Goal: Task Accomplishment & Management: Use online tool/utility

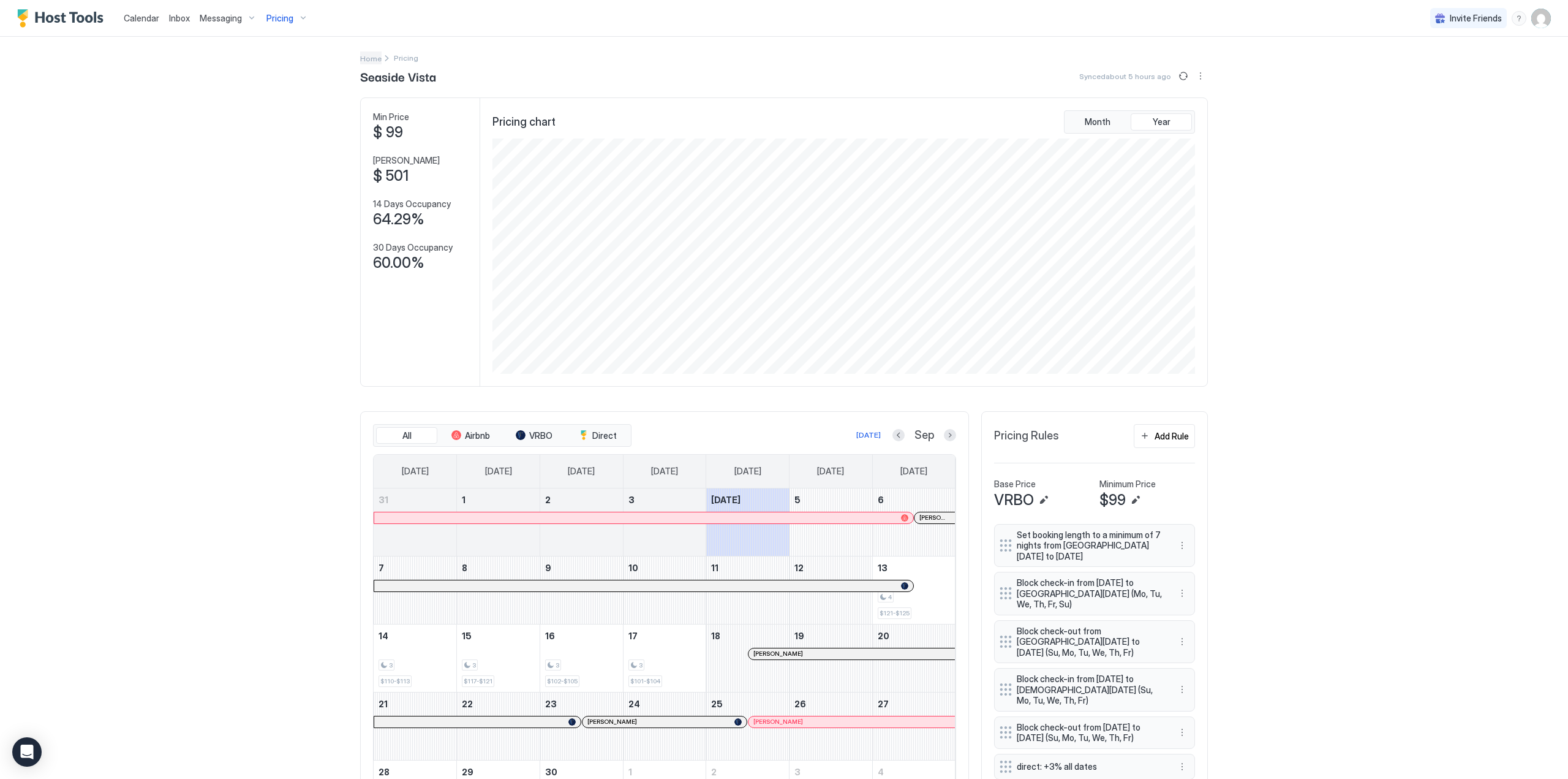
click at [363, 59] on span "Home" at bounding box center [371, 59] width 22 height 9
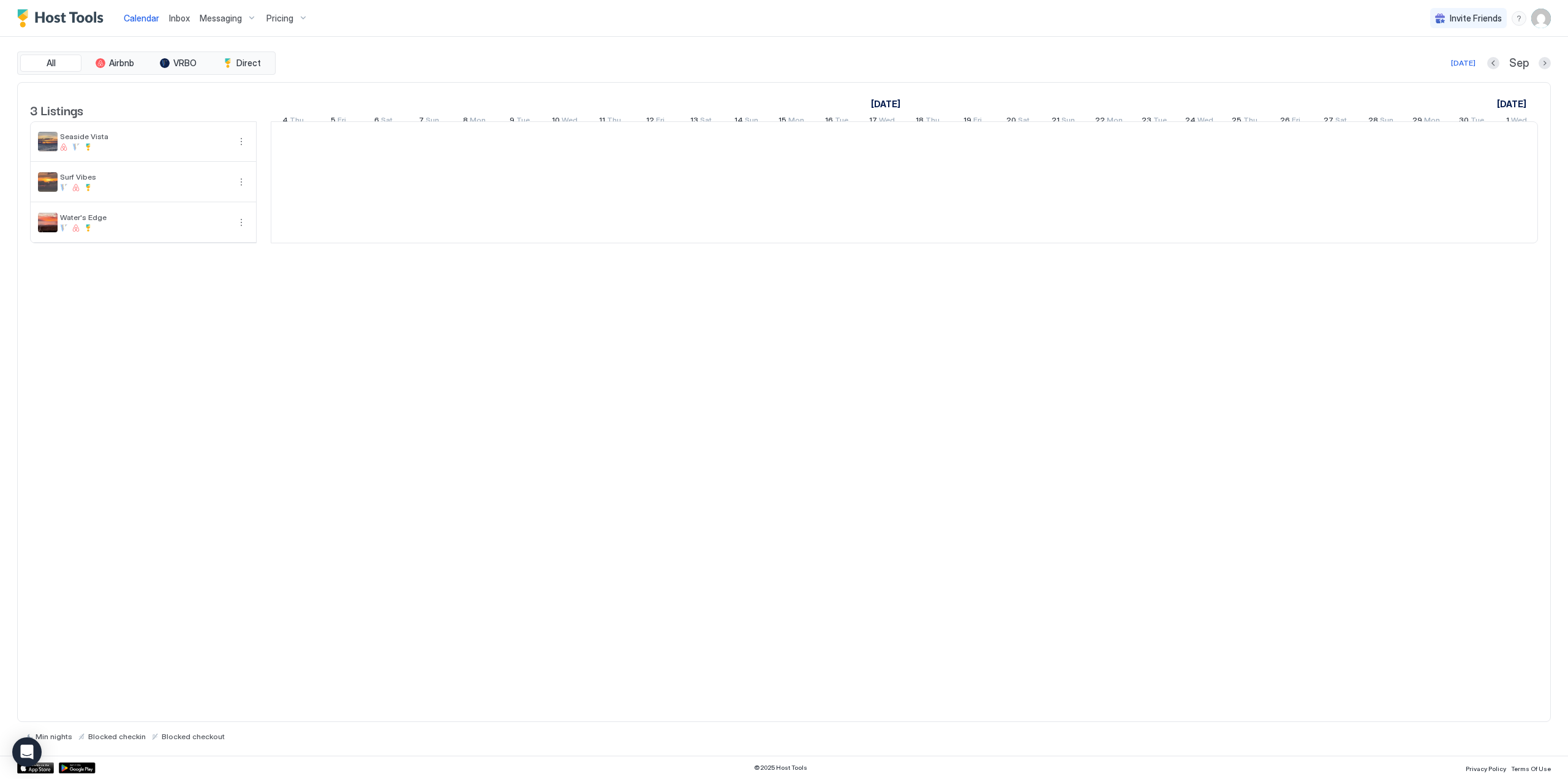
scroll to position [0, 681]
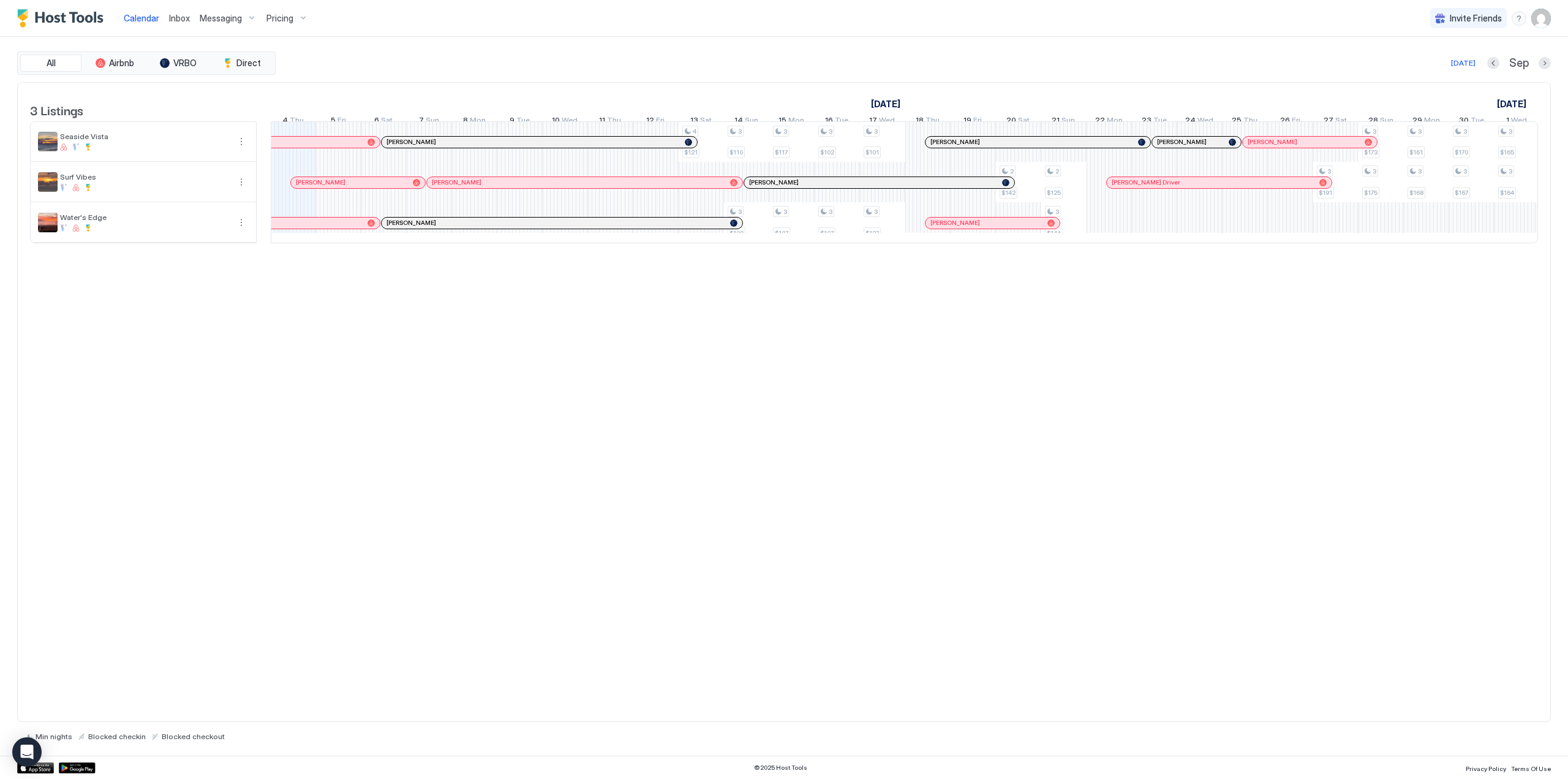
click at [283, 20] on span "Pricing" at bounding box center [280, 18] width 27 height 11
click at [242, 160] on div at bounding box center [242, 158] width 8 height 8
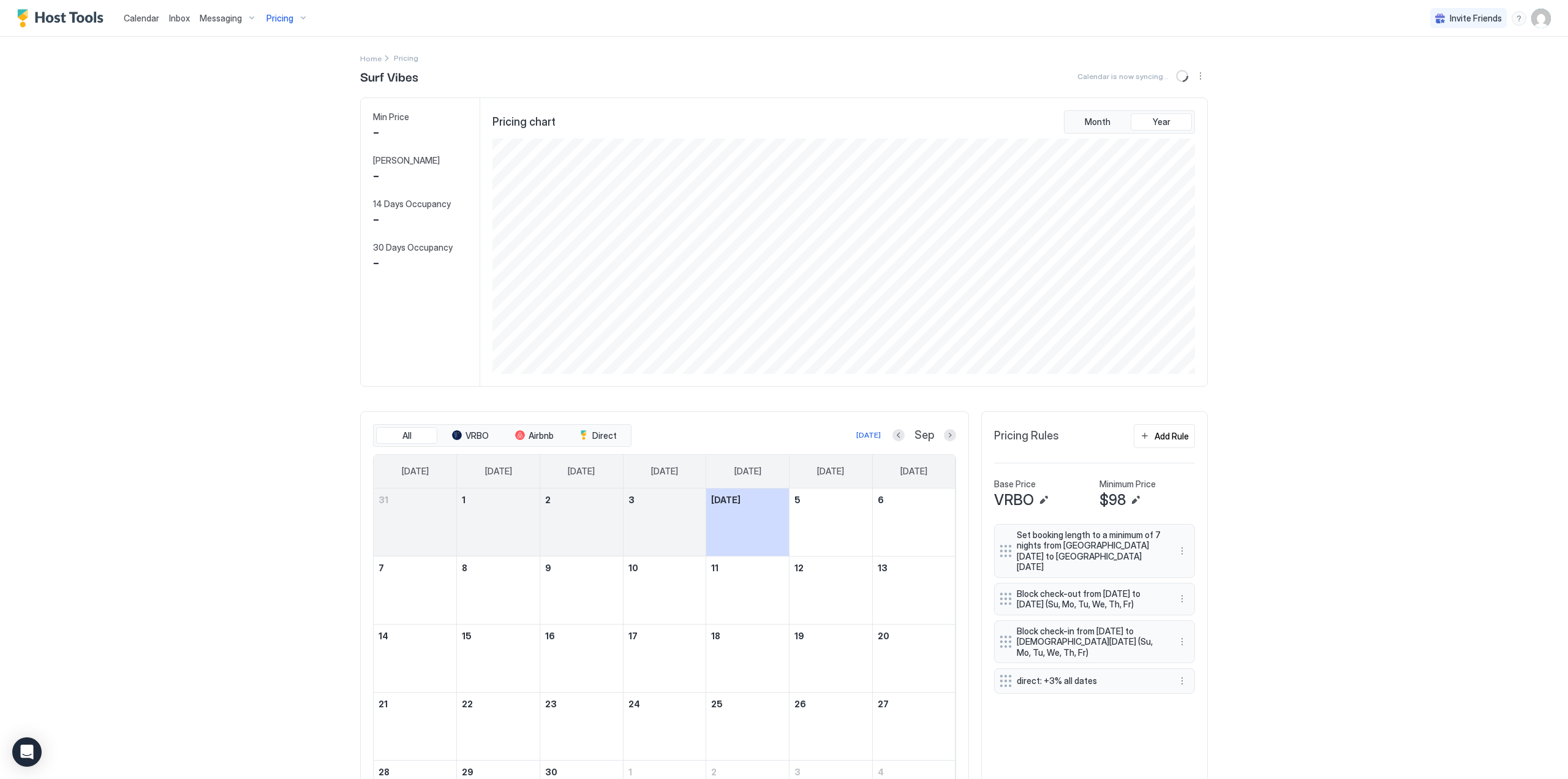
scroll to position [236, 706]
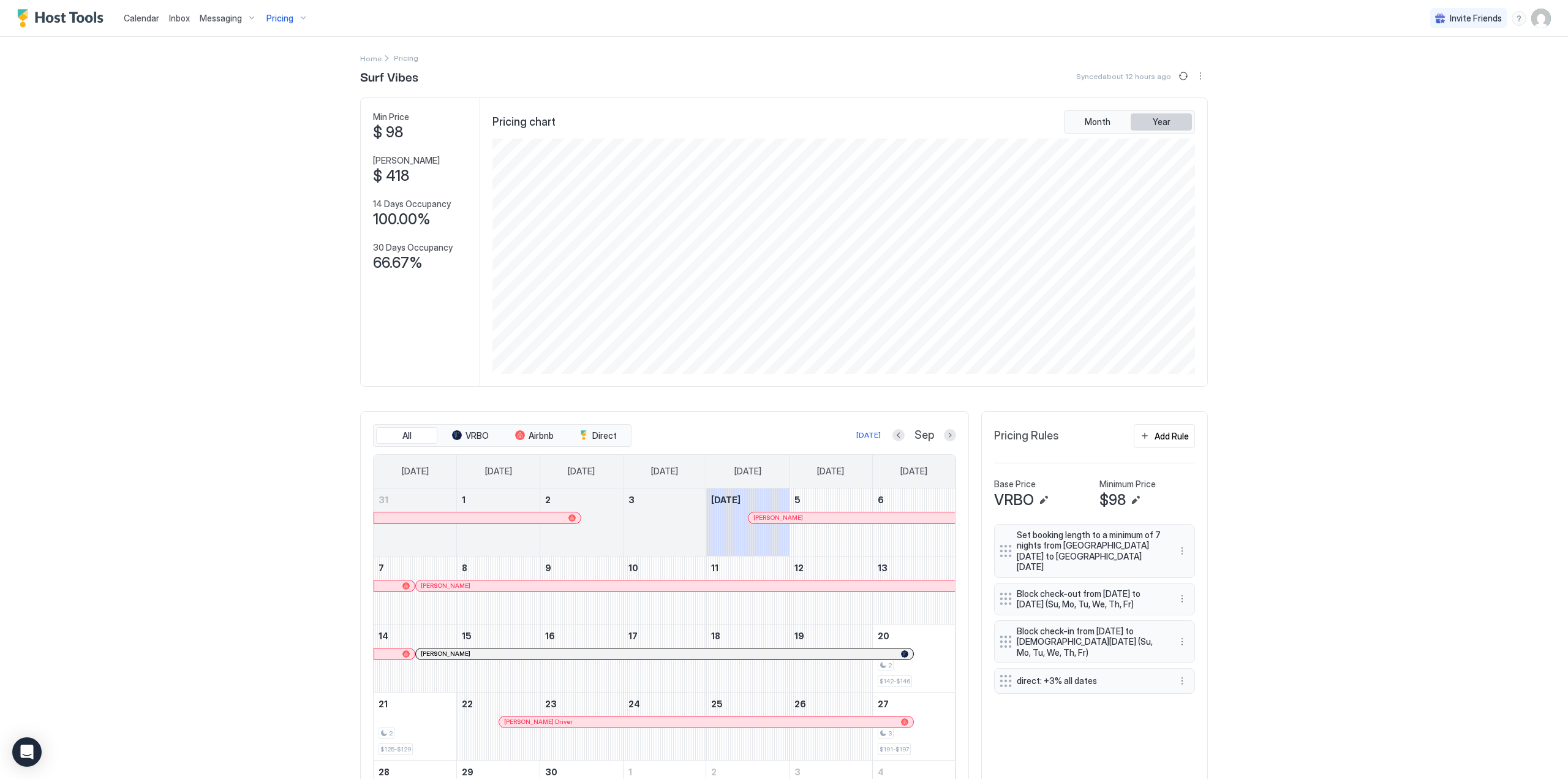
click at [1149, 127] on button "Year" at bounding box center [1160, 122] width 61 height 18
click at [1158, 123] on span "Year" at bounding box center [1161, 121] width 18 height 11
click at [1094, 119] on span "Month" at bounding box center [1097, 121] width 26 height 11
click at [1163, 120] on span "Year" at bounding box center [1161, 121] width 18 height 11
click at [1084, 117] on span "Month" at bounding box center [1097, 121] width 26 height 11
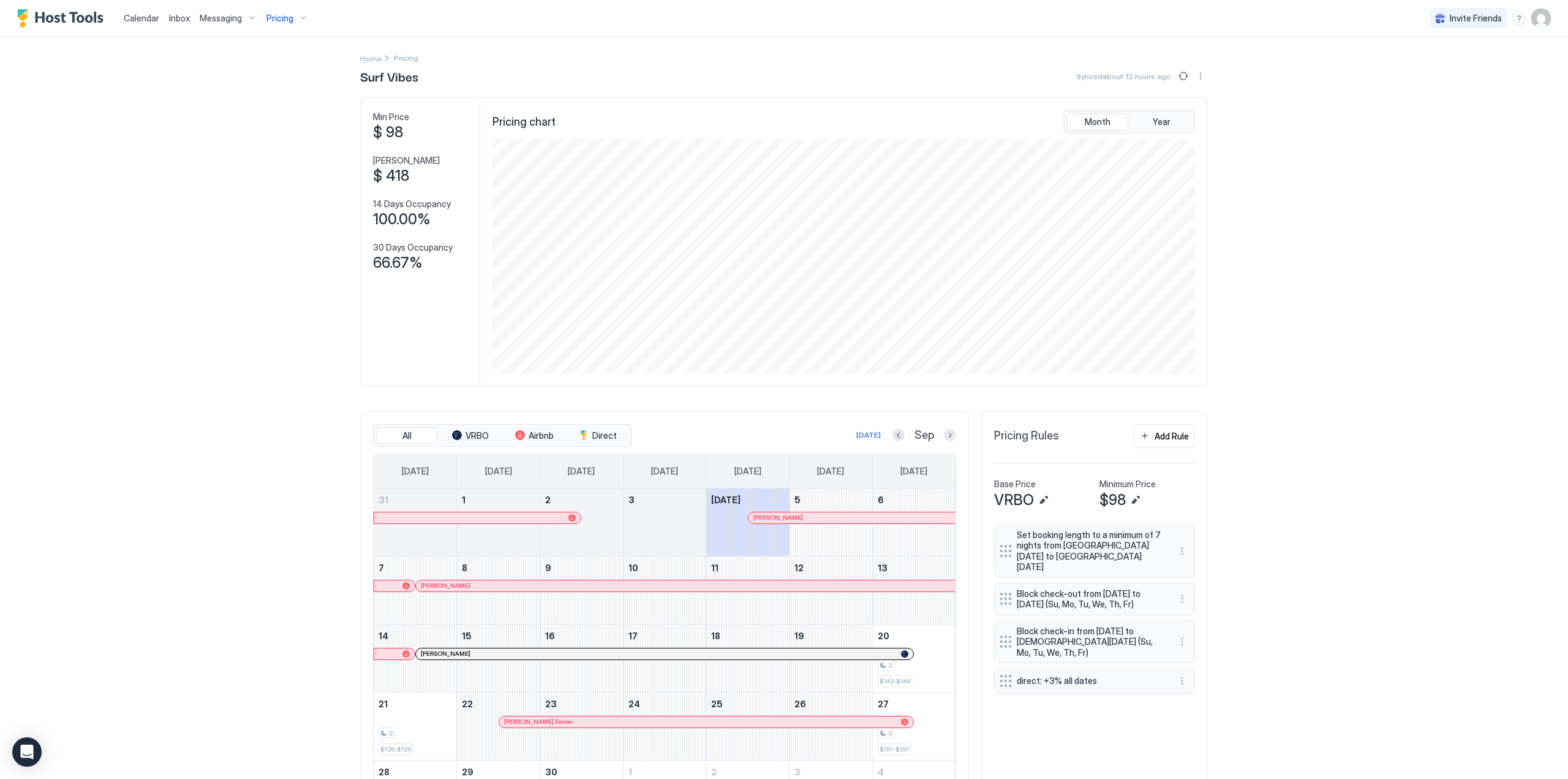
click at [299, 19] on div "Pricing" at bounding box center [287, 18] width 52 height 21
click at [267, 181] on span "Water's Edge" at bounding box center [282, 177] width 87 height 9
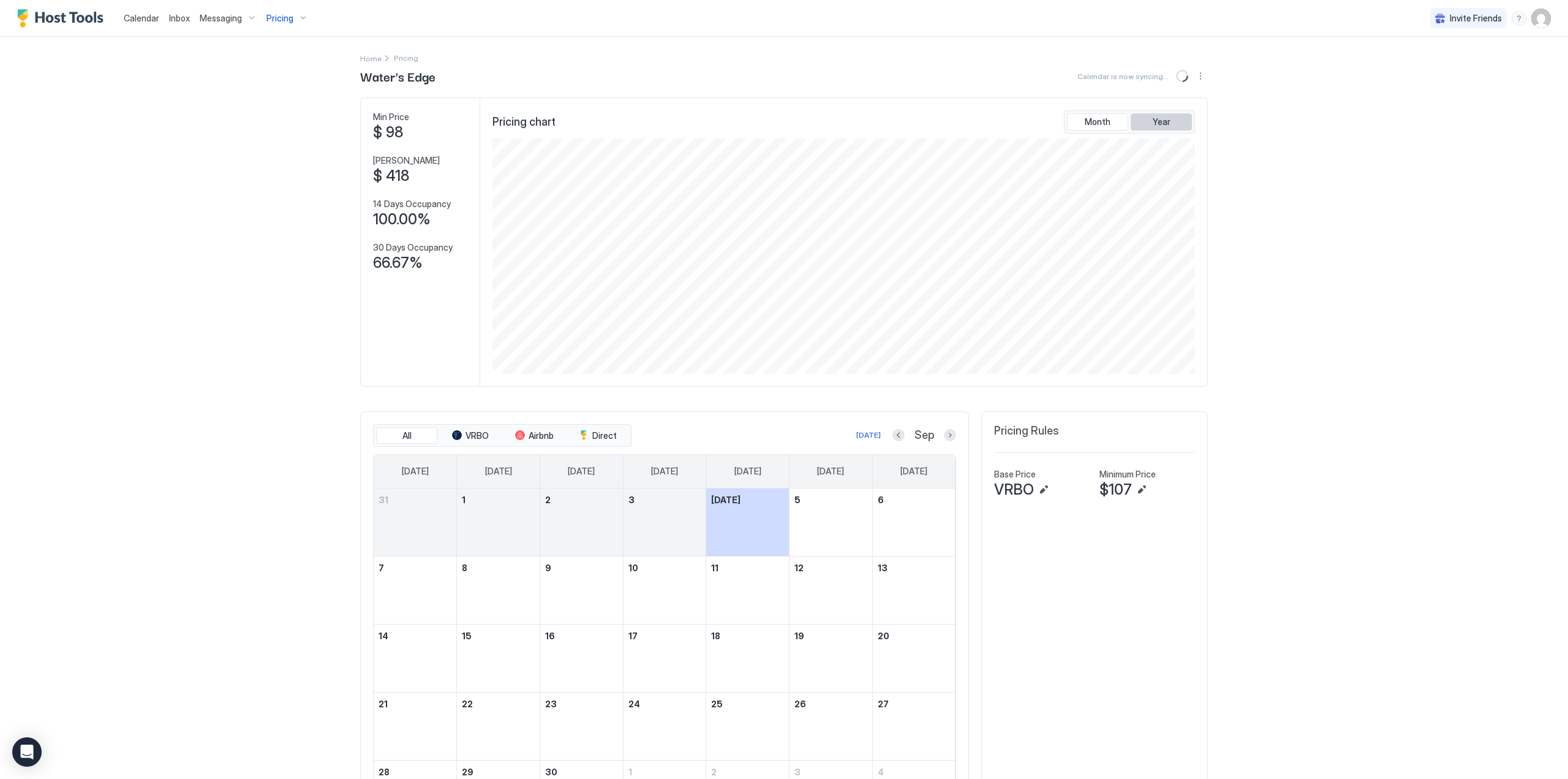
click at [1153, 123] on span "Year" at bounding box center [1161, 121] width 18 height 11
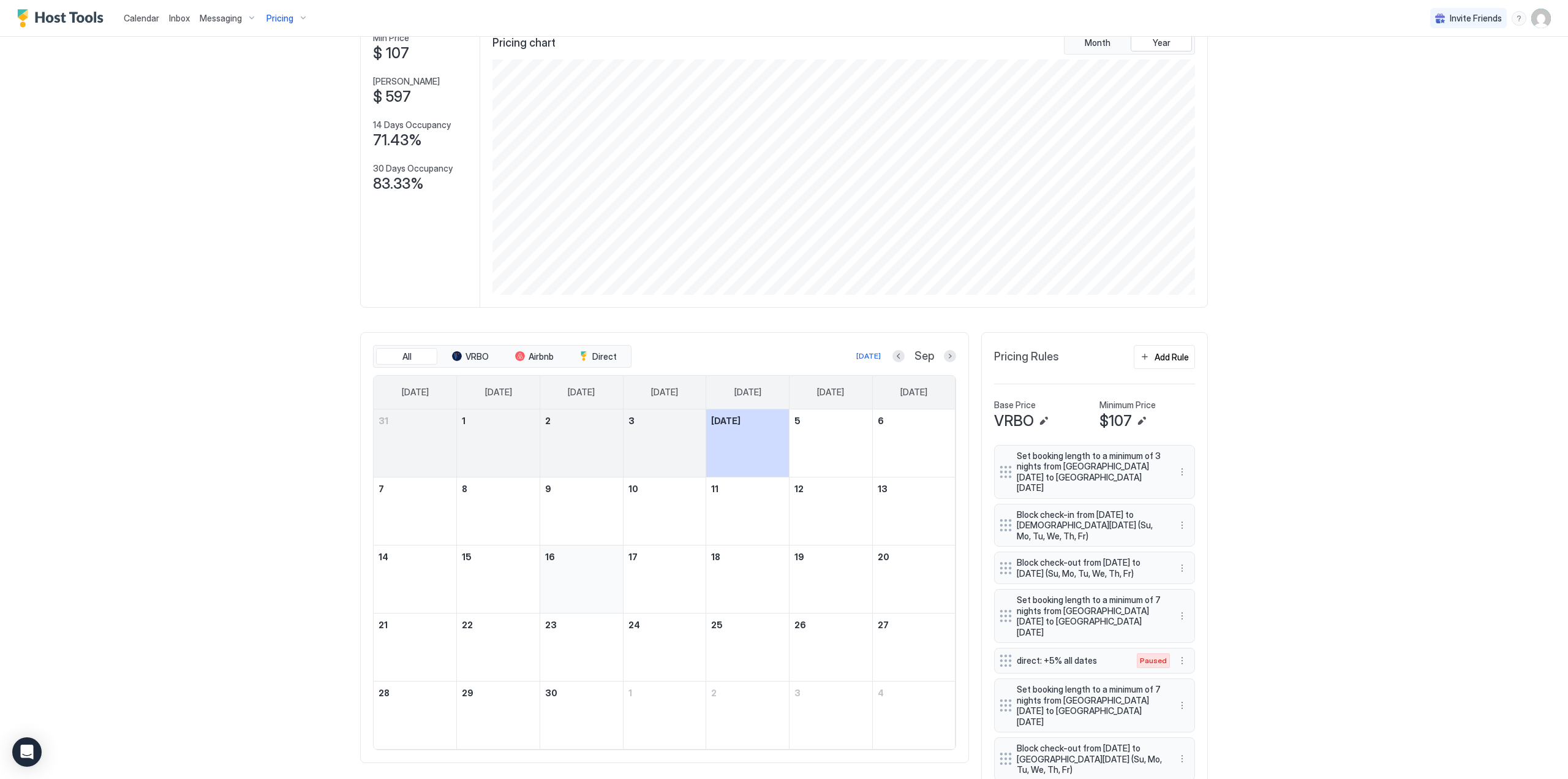
scroll to position [36, 0]
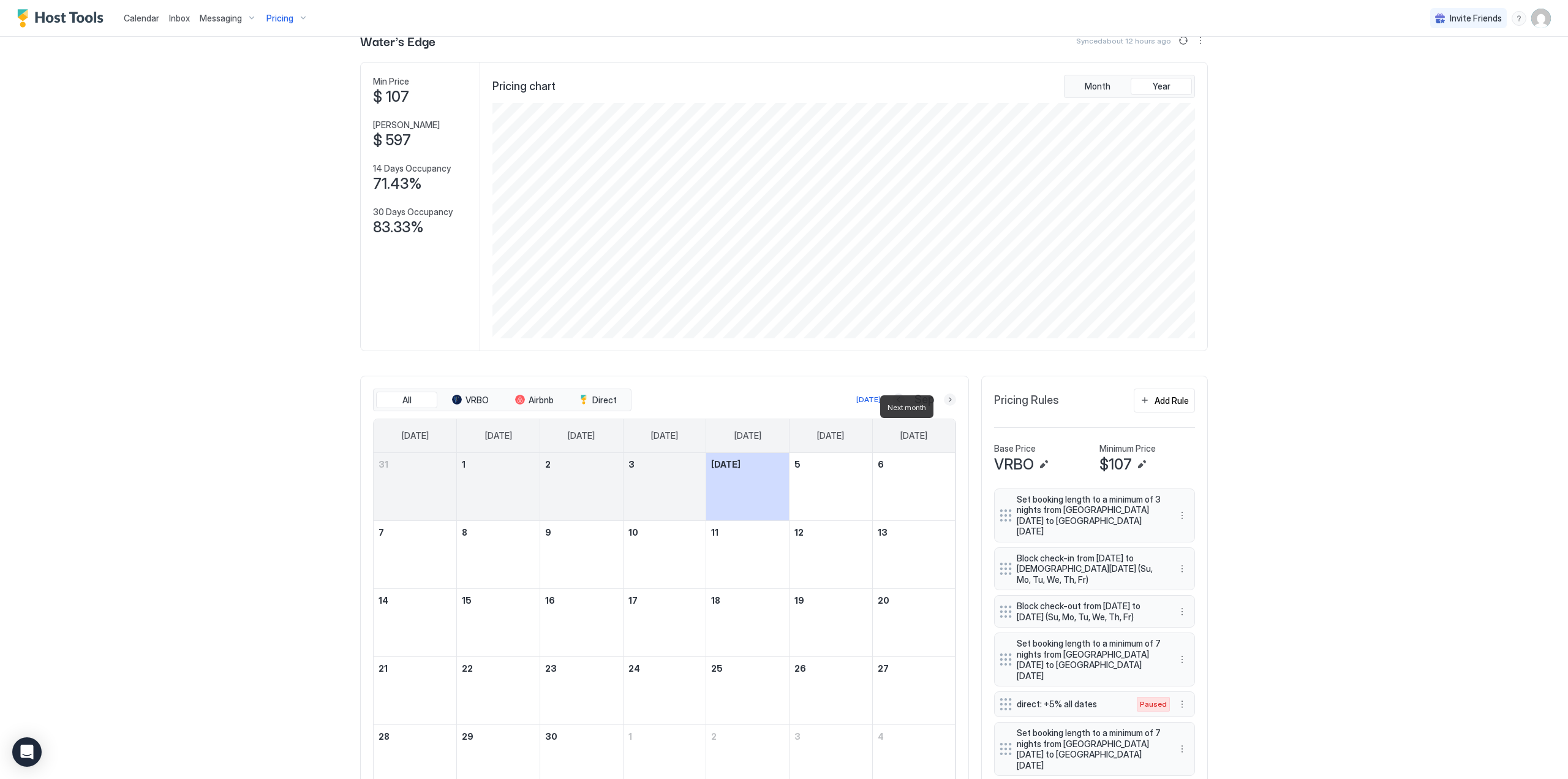
click at [944, 405] on button "Next month" at bounding box center [950, 400] width 13 height 13
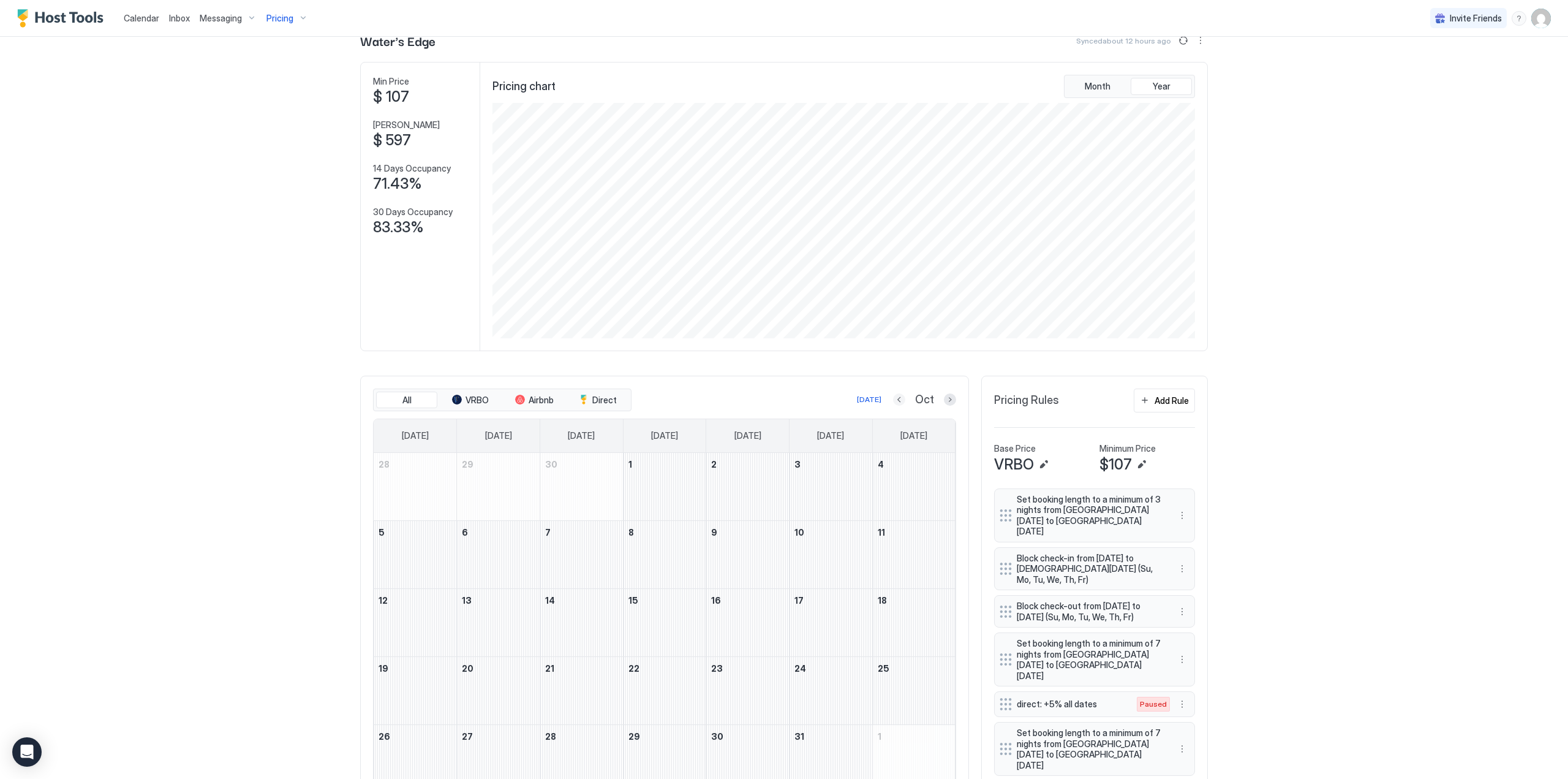
click at [896, 405] on button "Previous month" at bounding box center [899, 400] width 13 height 13
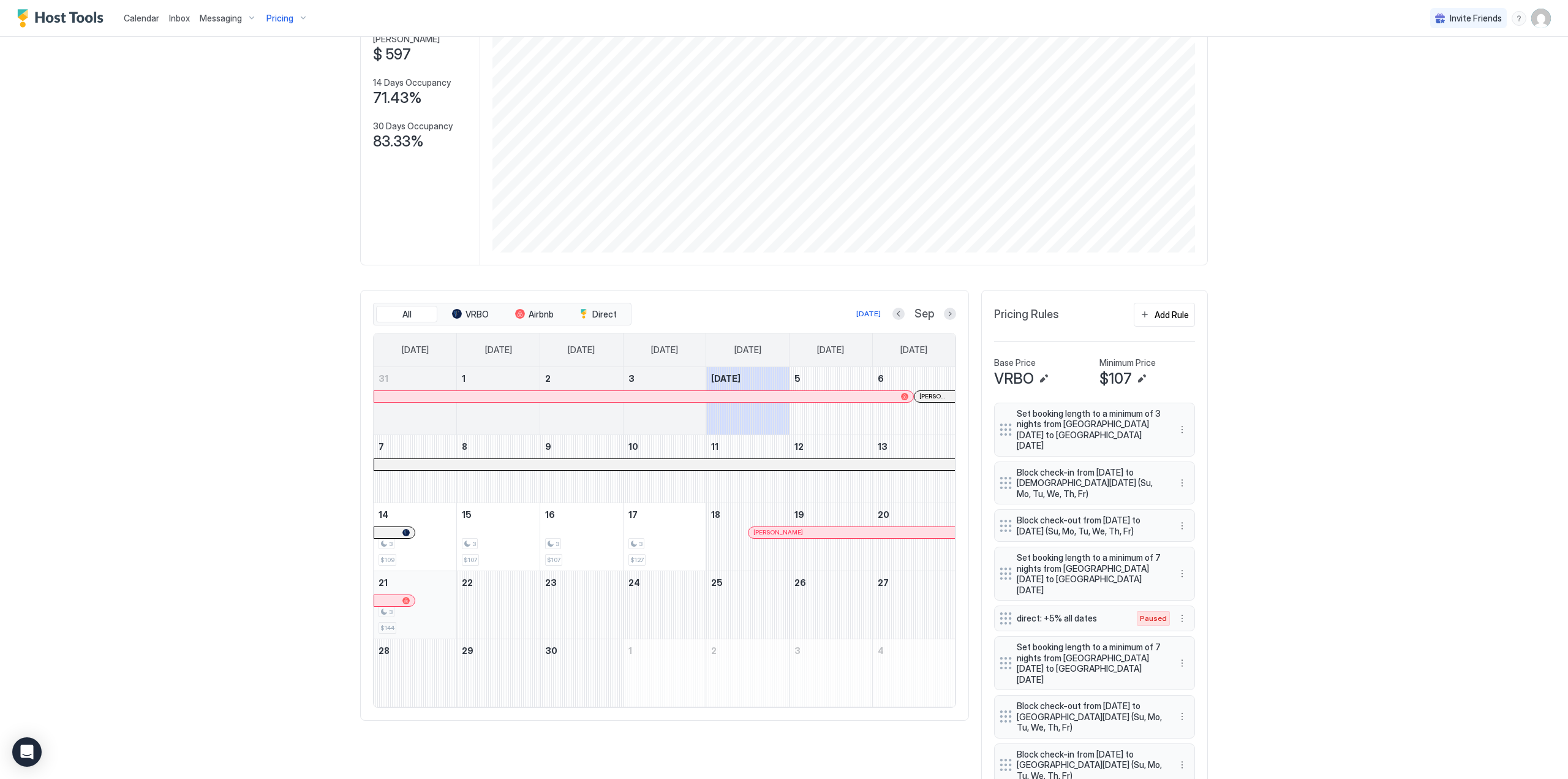
scroll to position [158, 0]
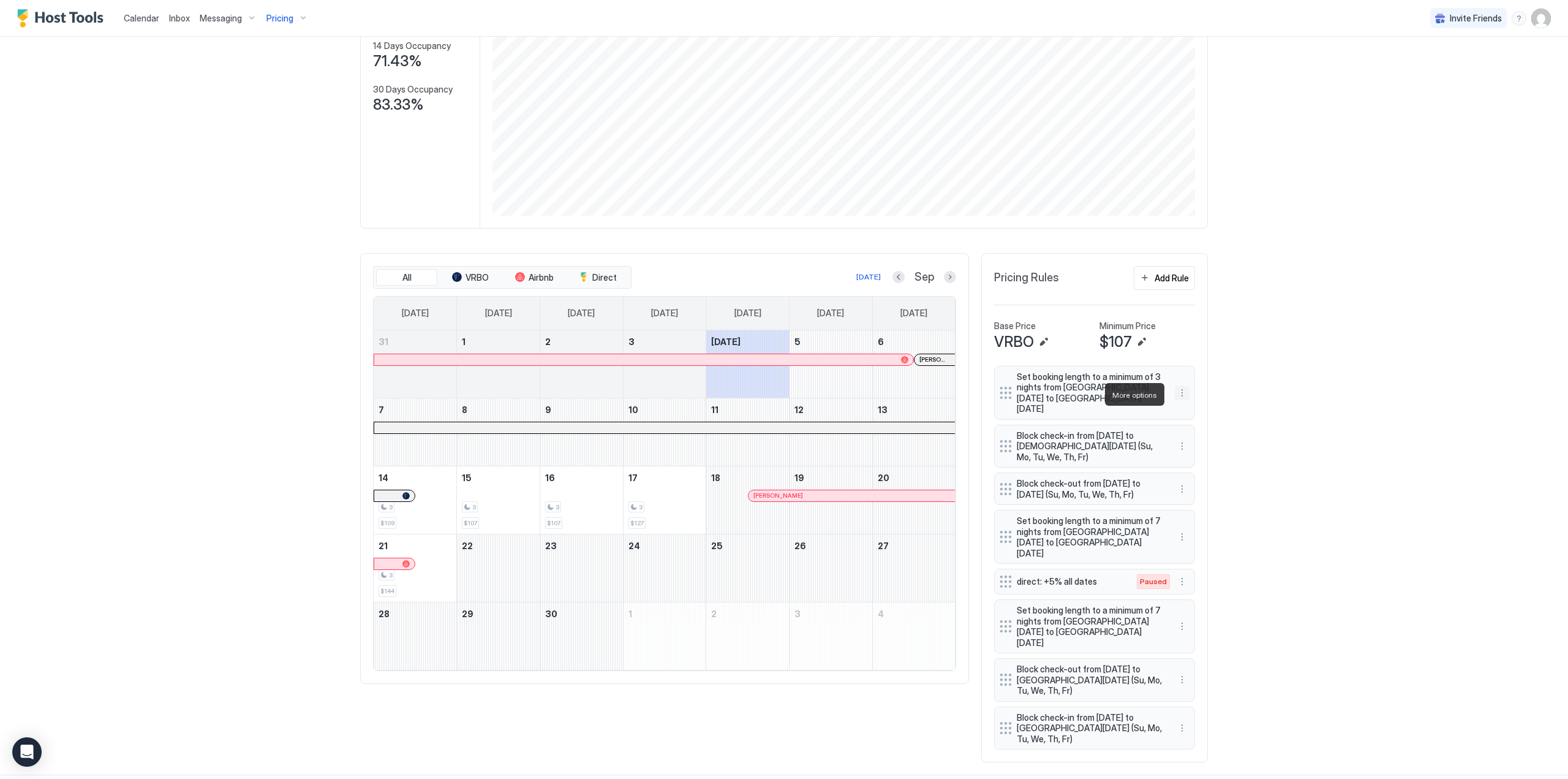
click at [1177, 393] on button "More options" at bounding box center [1182, 393] width 15 height 15
click at [1200, 451] on span "Delete" at bounding box center [1200, 451] width 23 height 9
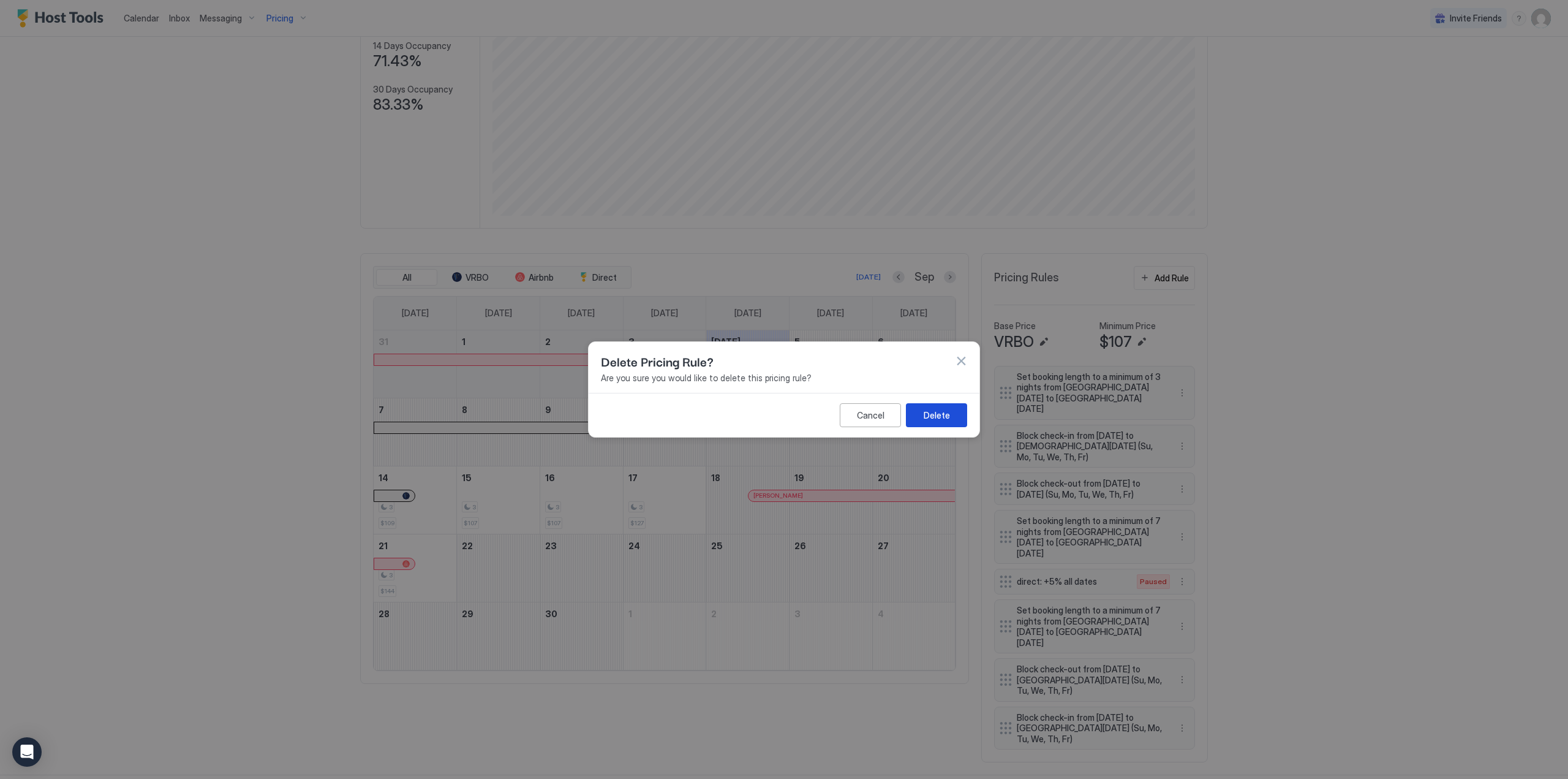
click at [936, 418] on div "Delete" at bounding box center [937, 415] width 27 height 13
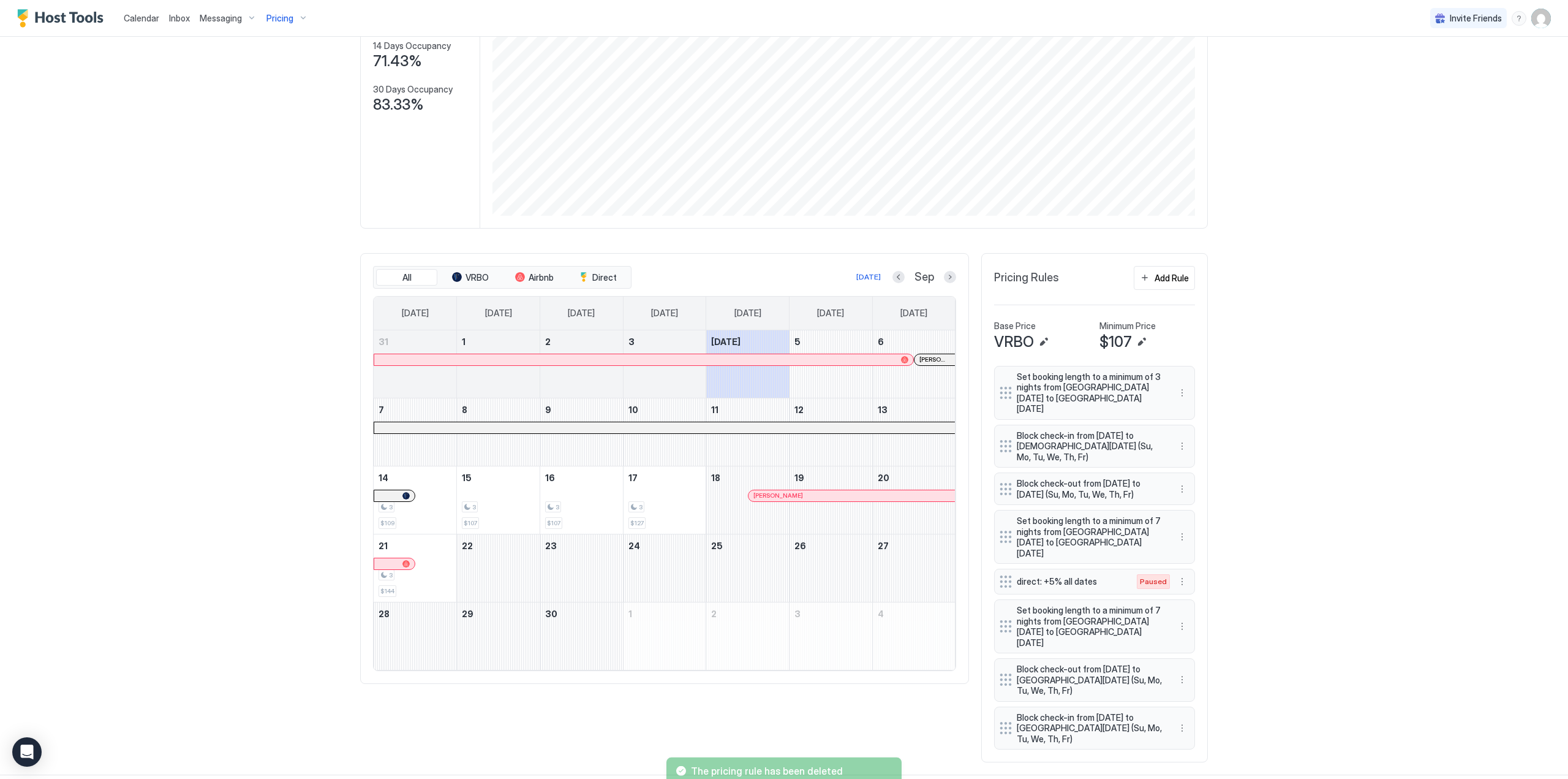
scroll to position [110, 0]
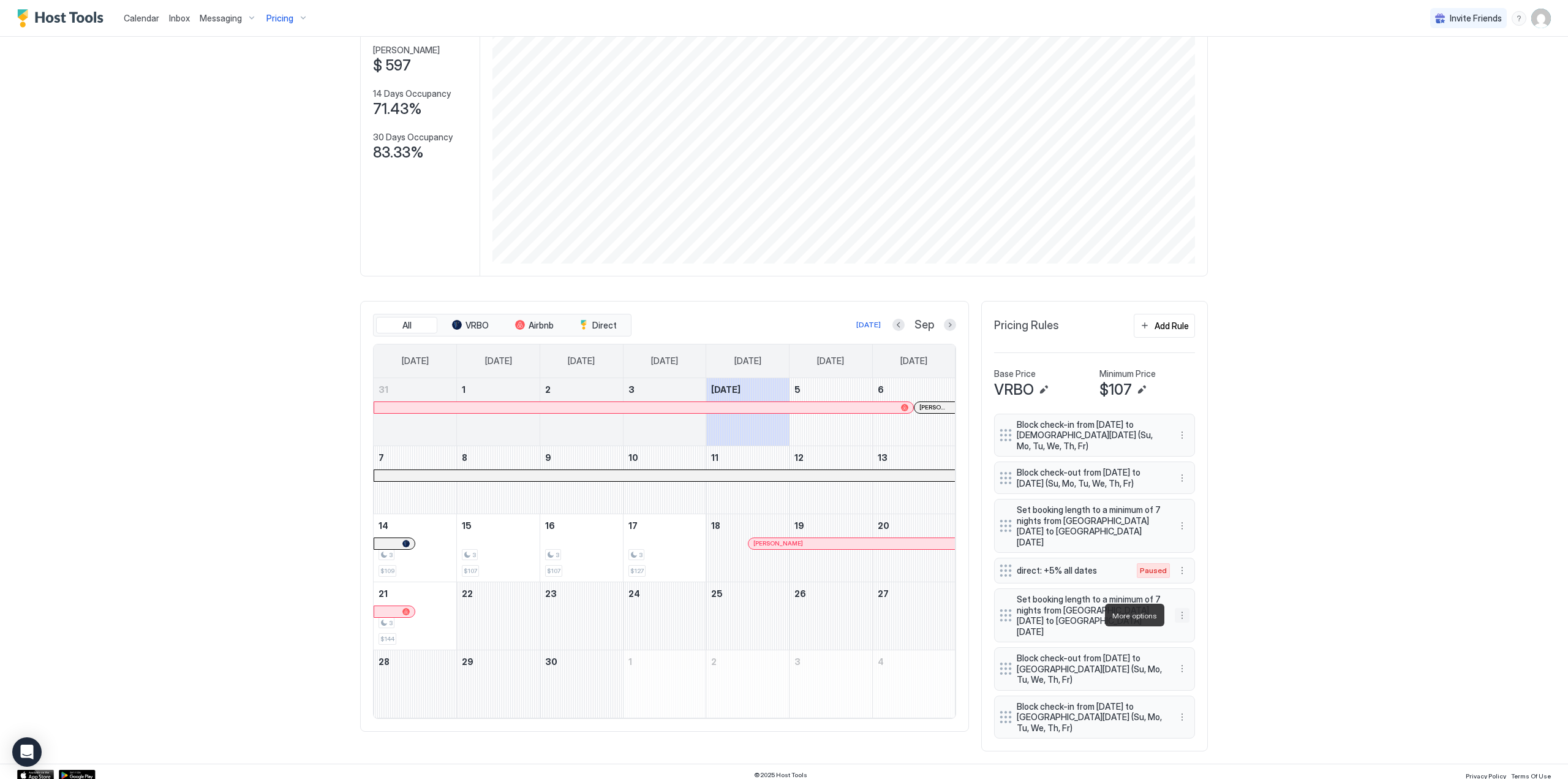
click at [1177, 616] on button "More options" at bounding box center [1182, 615] width 15 height 15
click at [1187, 669] on div "Delete" at bounding box center [1194, 671] width 36 height 9
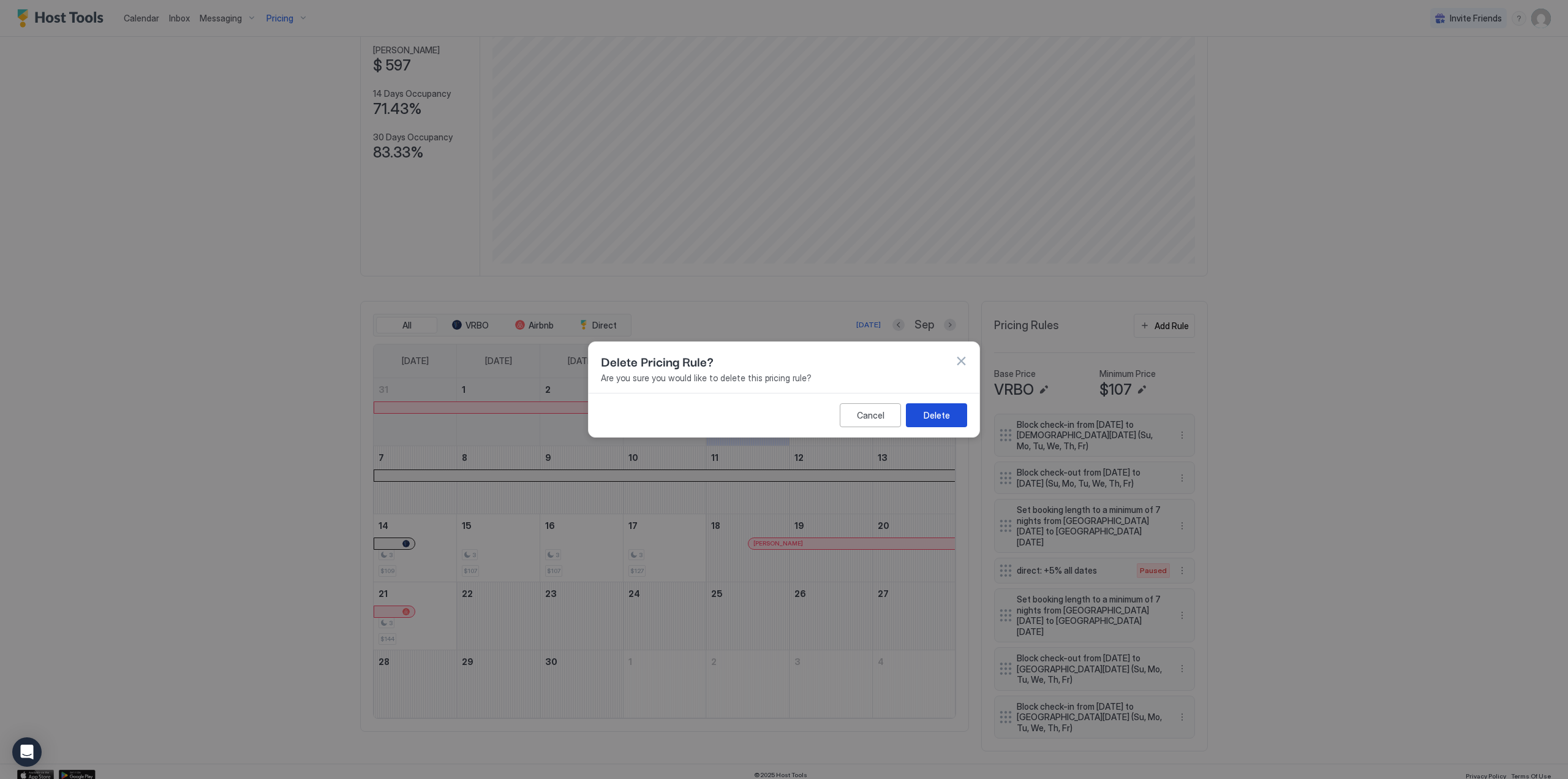
click at [948, 416] on div "Delete" at bounding box center [937, 415] width 27 height 13
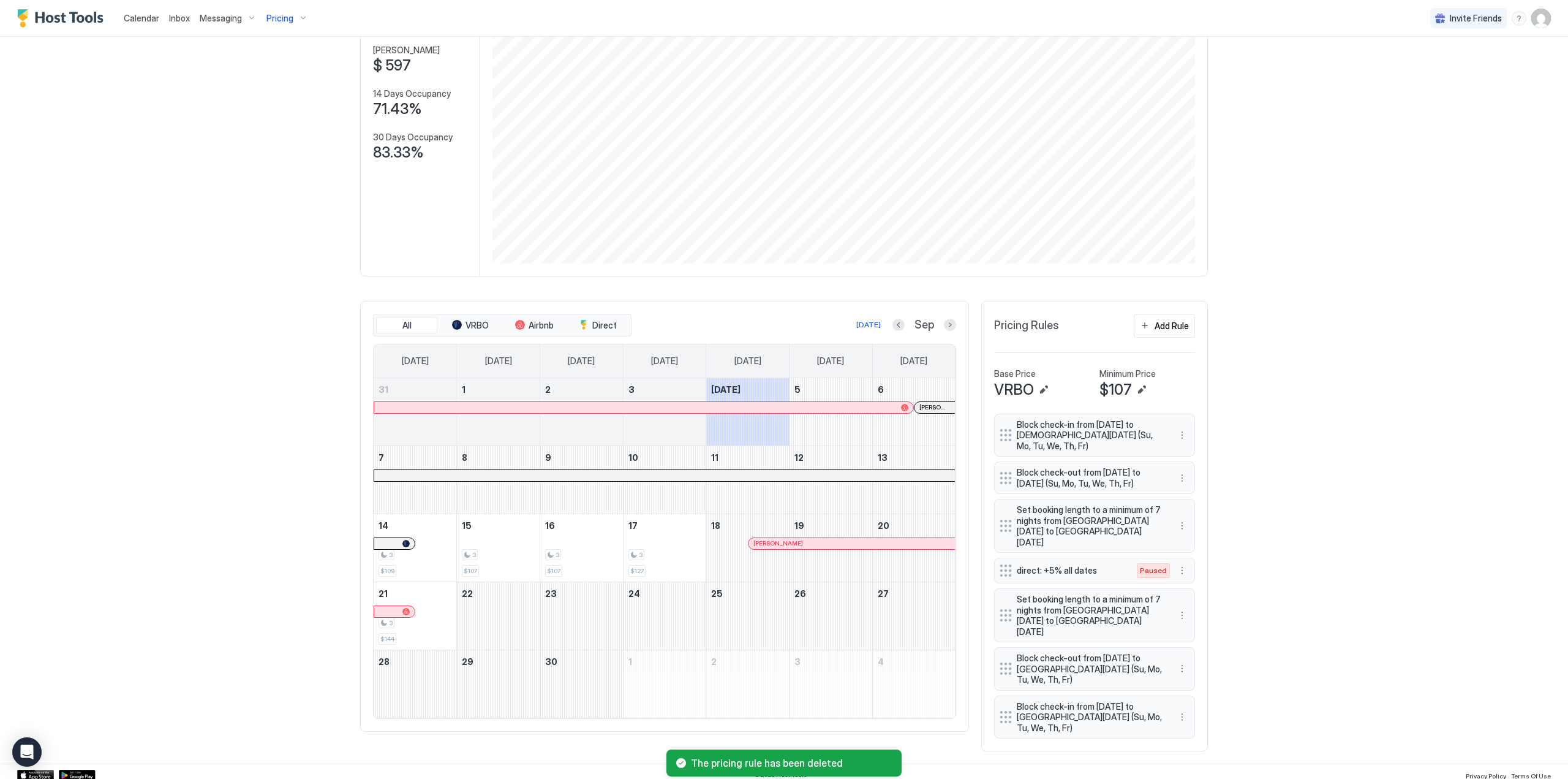
scroll to position [102, 0]
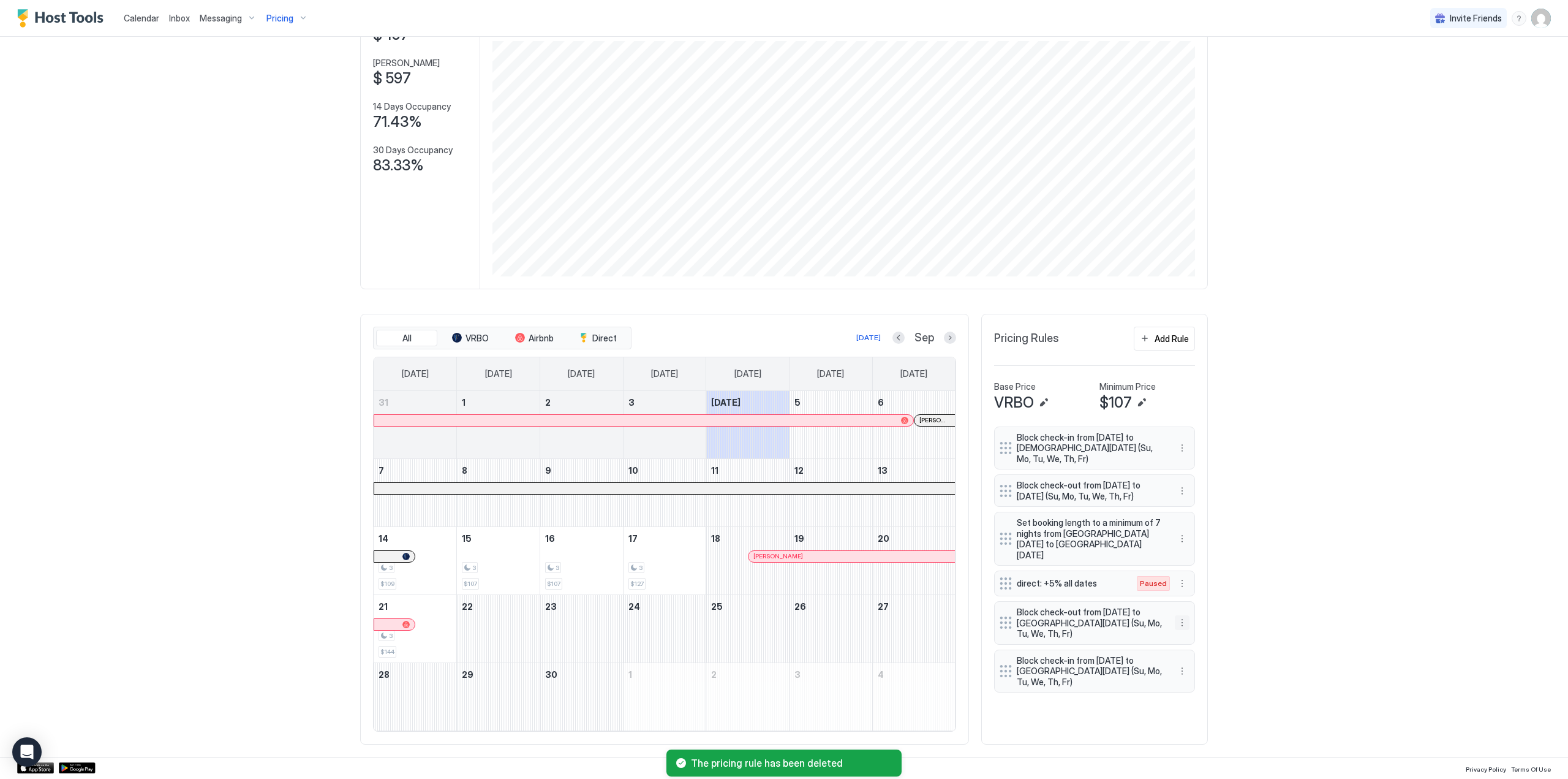
click at [1180, 622] on button "More options" at bounding box center [1182, 623] width 15 height 15
click at [1190, 676] on span "Delete" at bounding box center [1200, 680] width 23 height 9
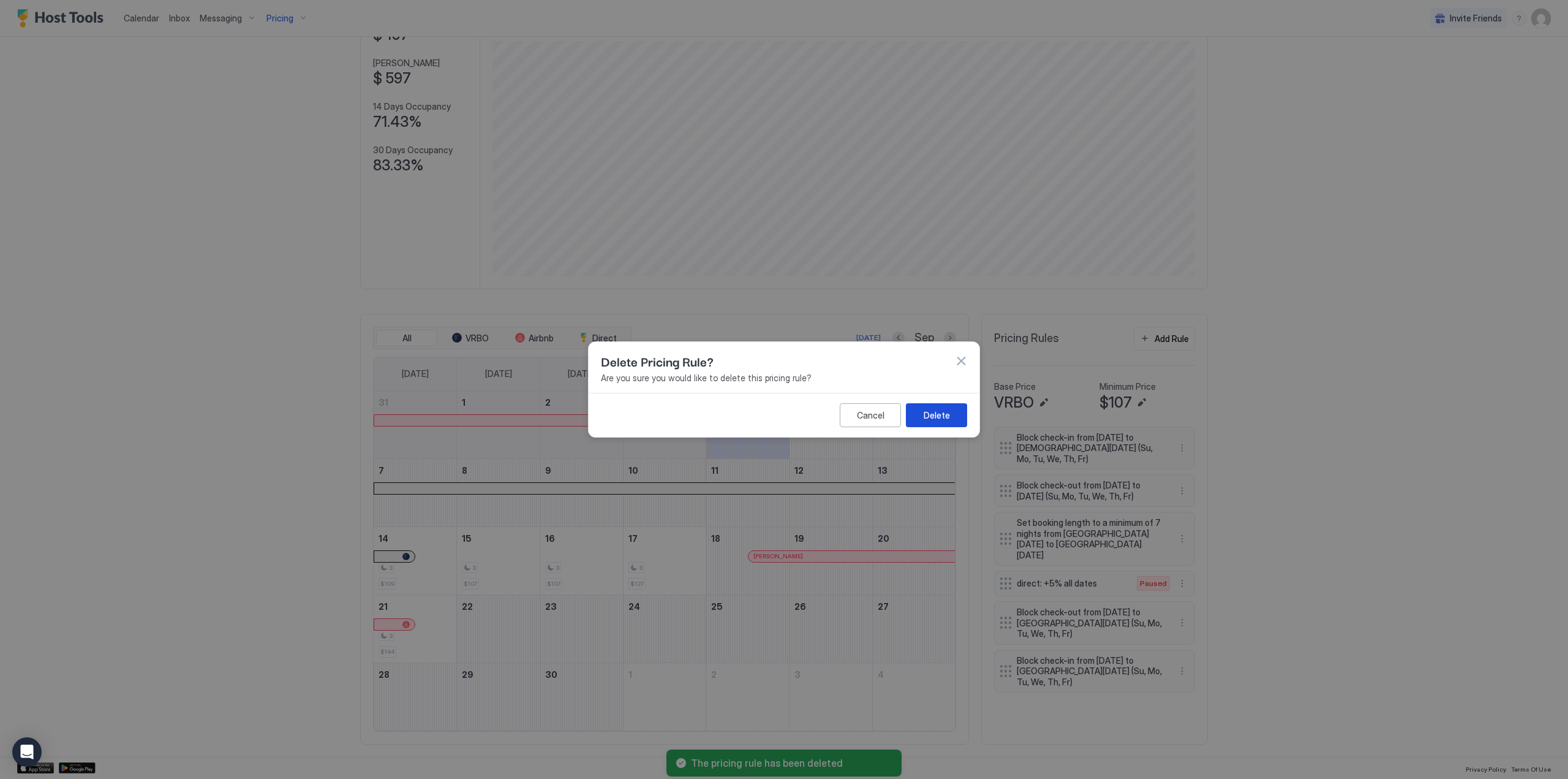
click at [958, 414] on button "Delete" at bounding box center [936, 415] width 61 height 24
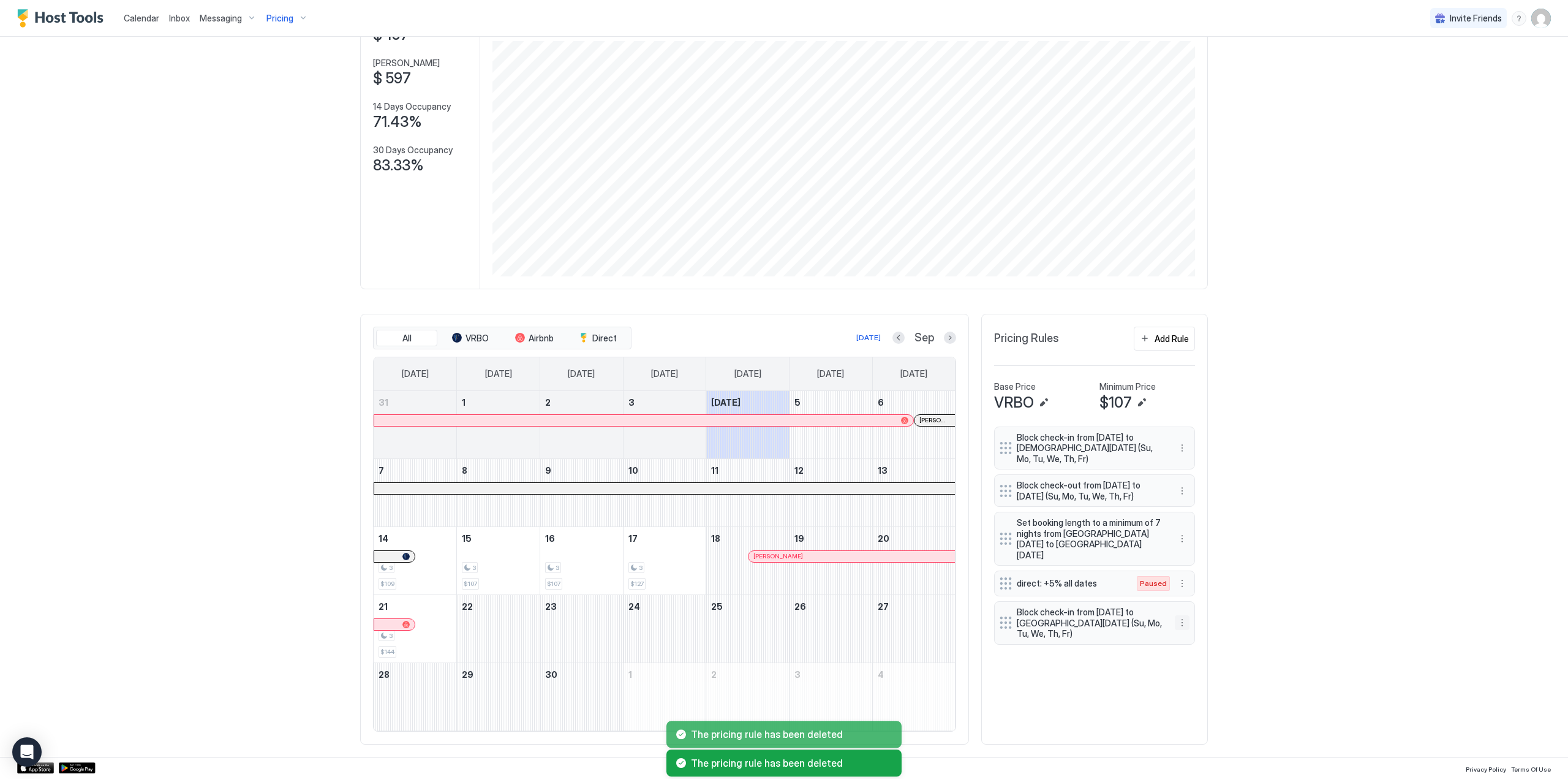
click at [1183, 624] on button "More options" at bounding box center [1182, 623] width 15 height 15
click at [1202, 682] on span "Delete" at bounding box center [1200, 680] width 23 height 9
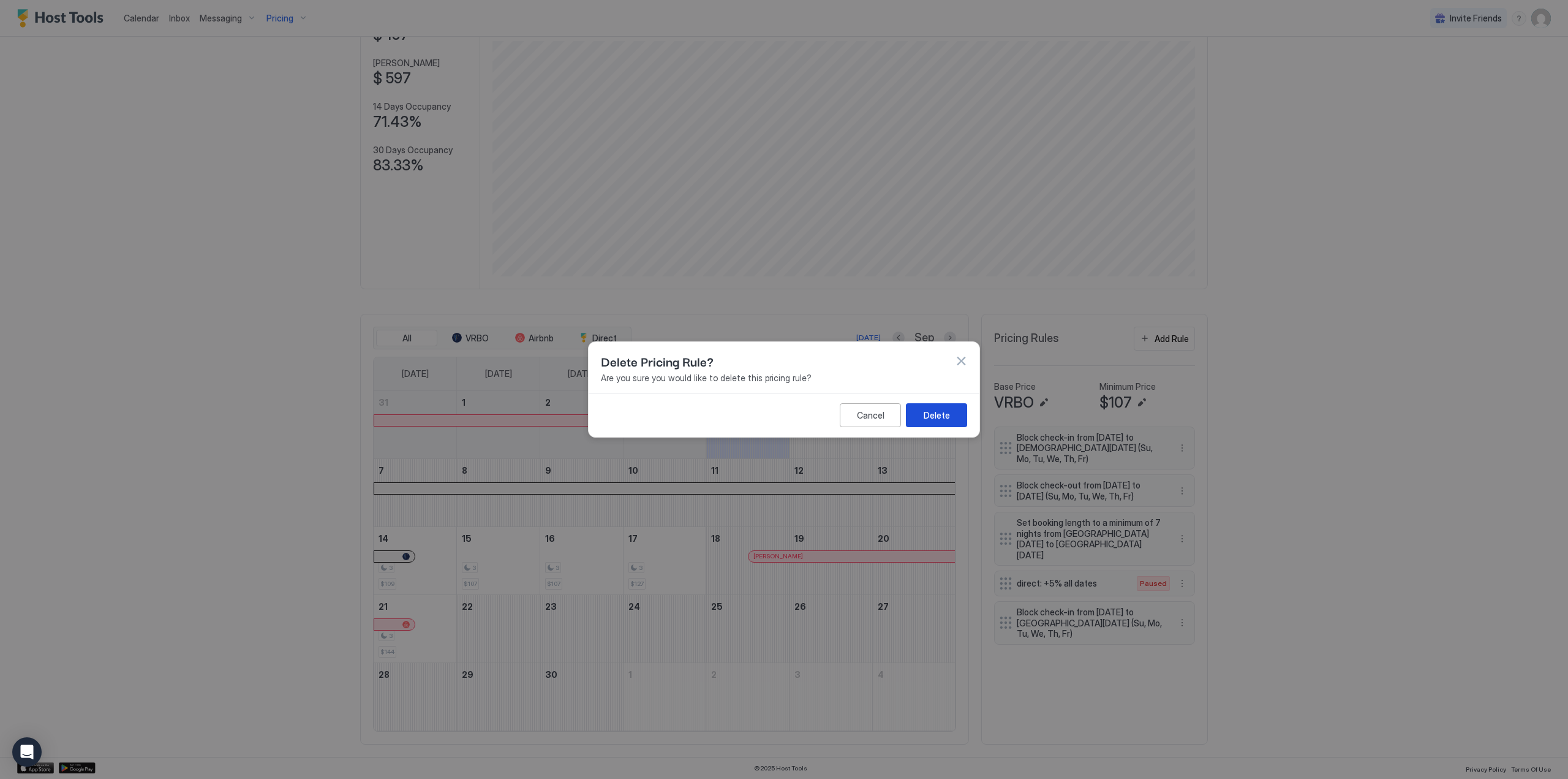
click at [931, 417] on div "Delete" at bounding box center [937, 415] width 27 height 13
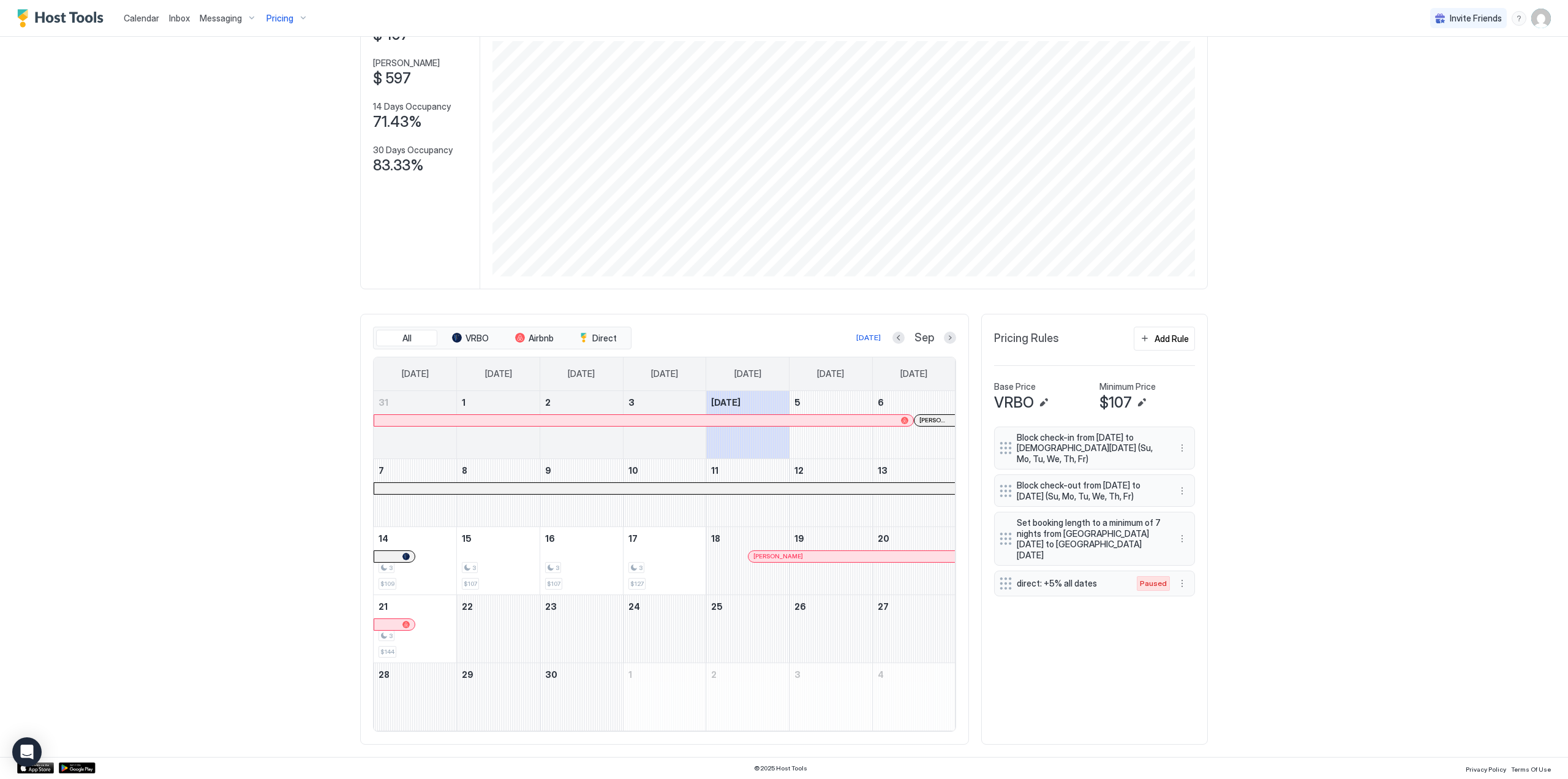
scroll to position [0, 0]
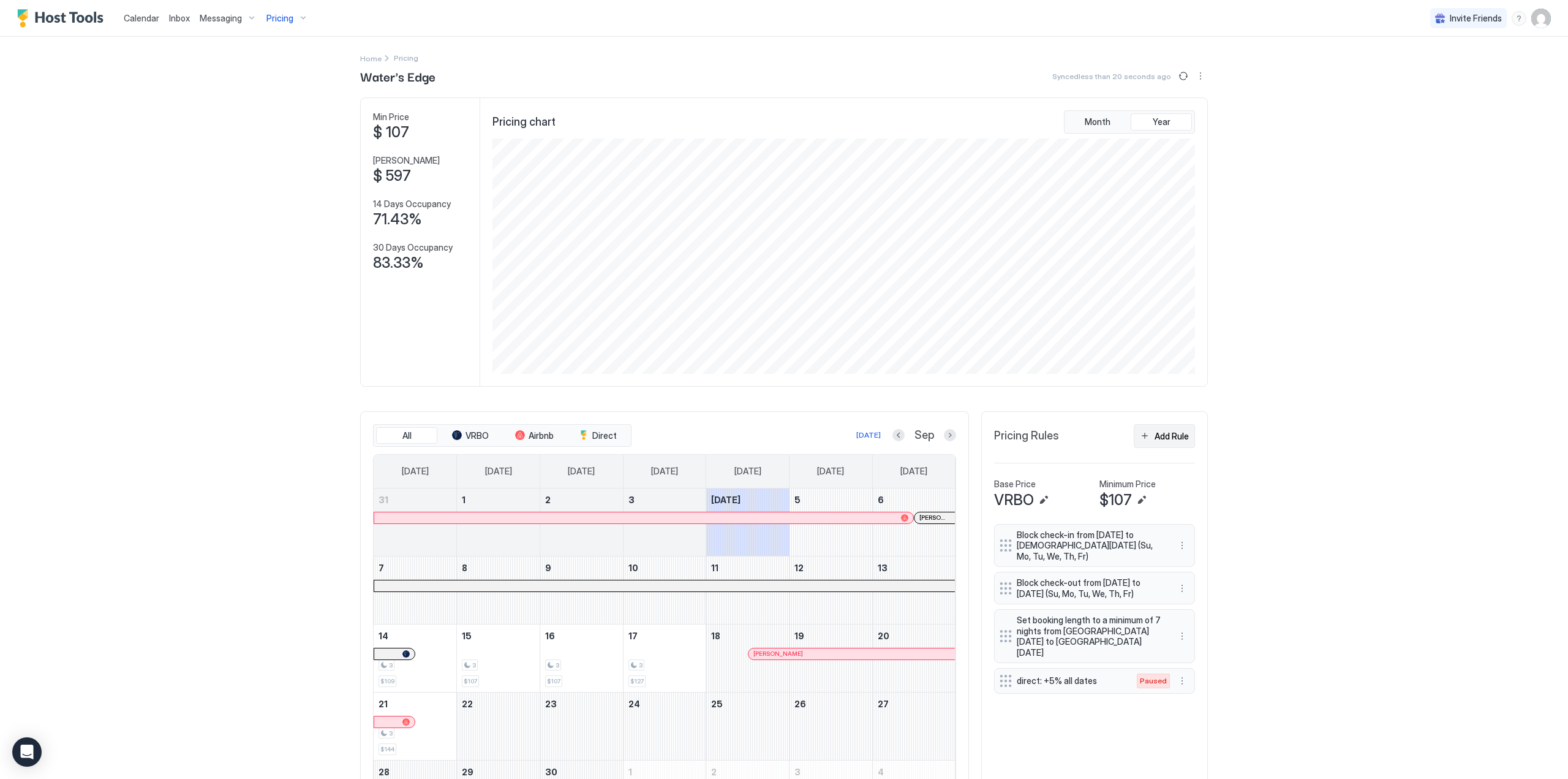
click at [1156, 442] on div "Add Rule" at bounding box center [1171, 435] width 34 height 13
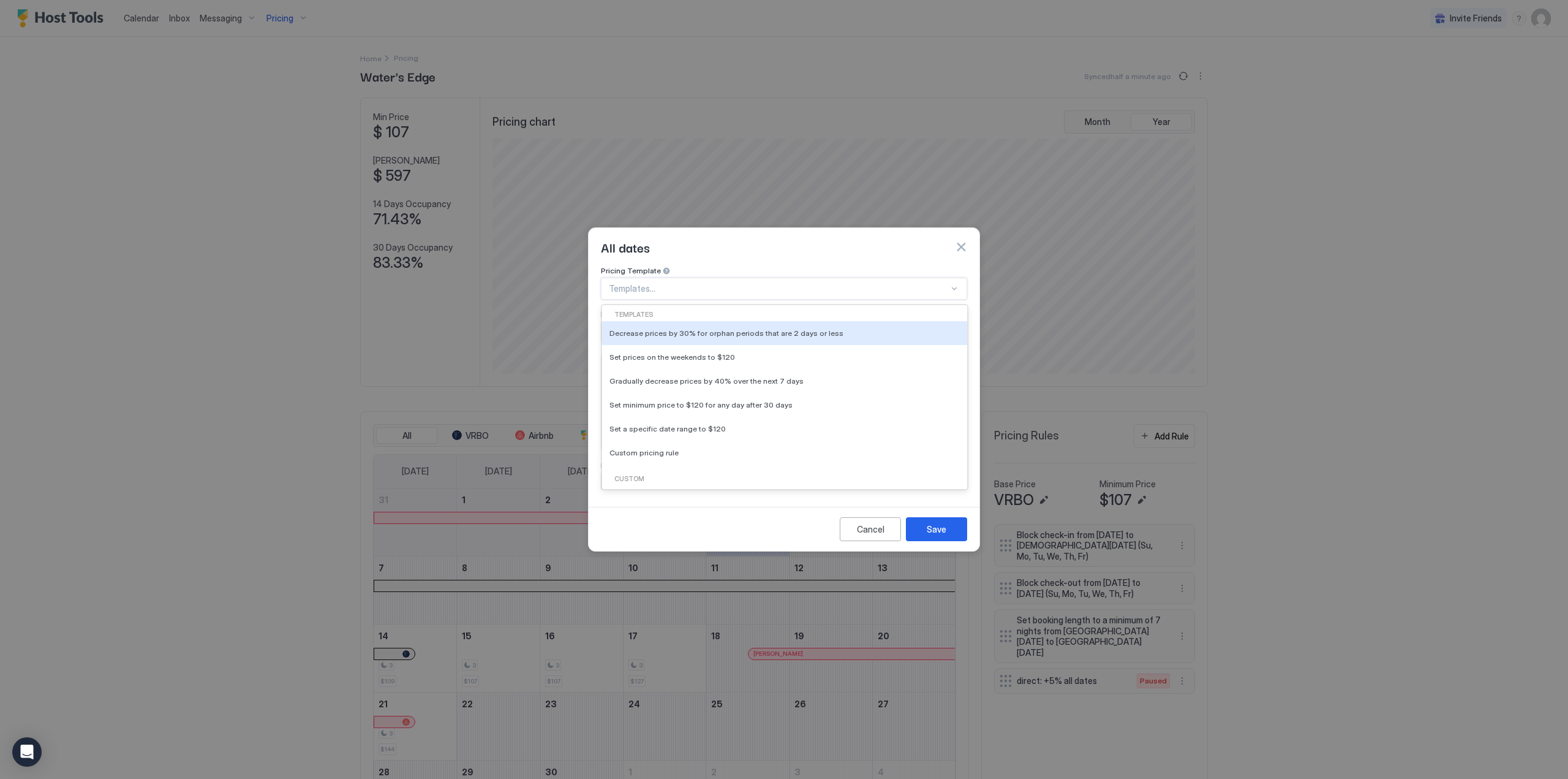
click at [672, 283] on div at bounding box center [779, 288] width 340 height 11
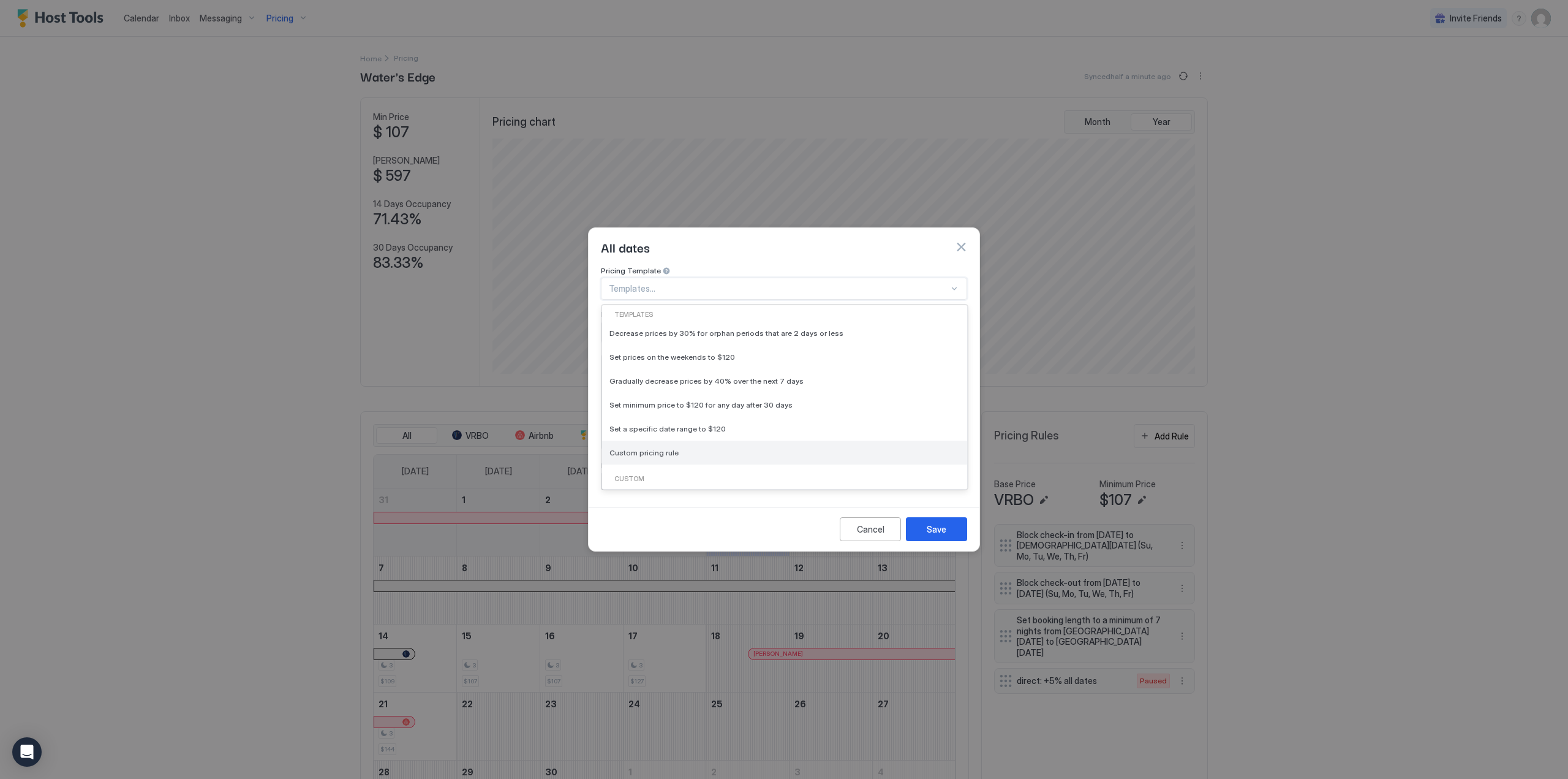
click at [625, 448] on span "Custom pricing rule" at bounding box center [643, 452] width 69 height 9
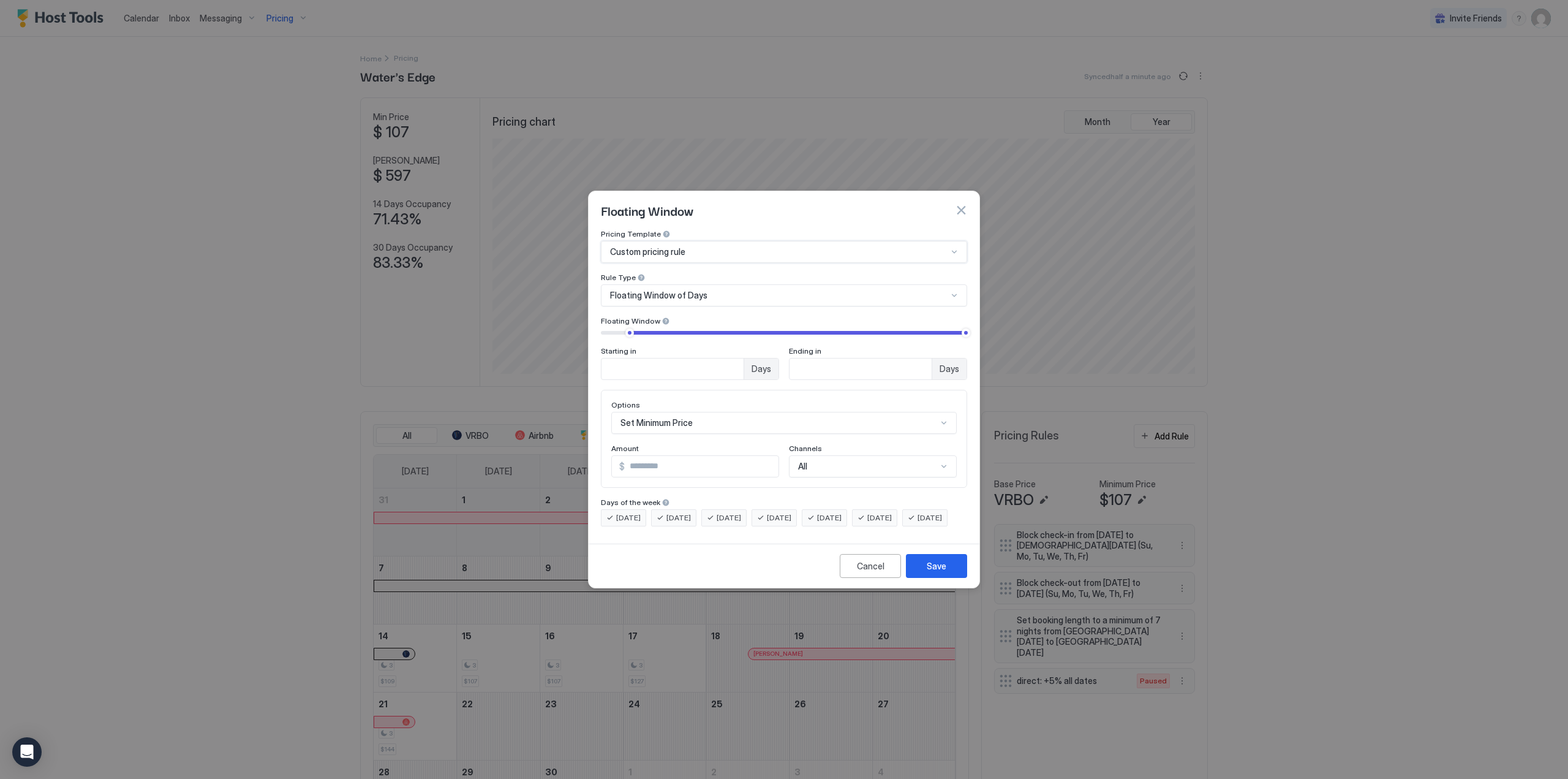
click at [655, 290] on span "Floating Window of Days" at bounding box center [658, 295] width 98 height 11
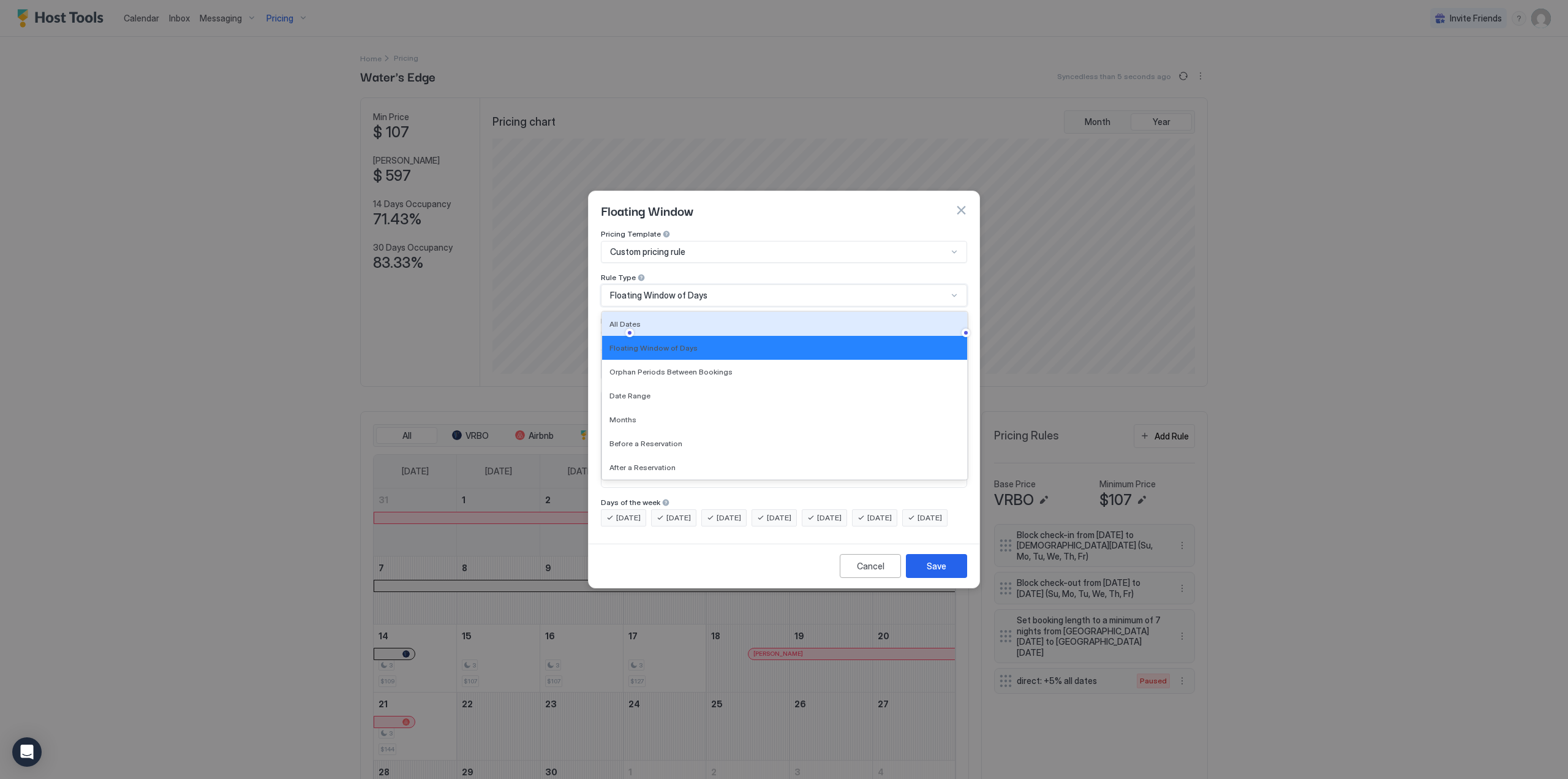
click at [644, 319] on div "All Dates" at bounding box center [784, 323] width 350 height 9
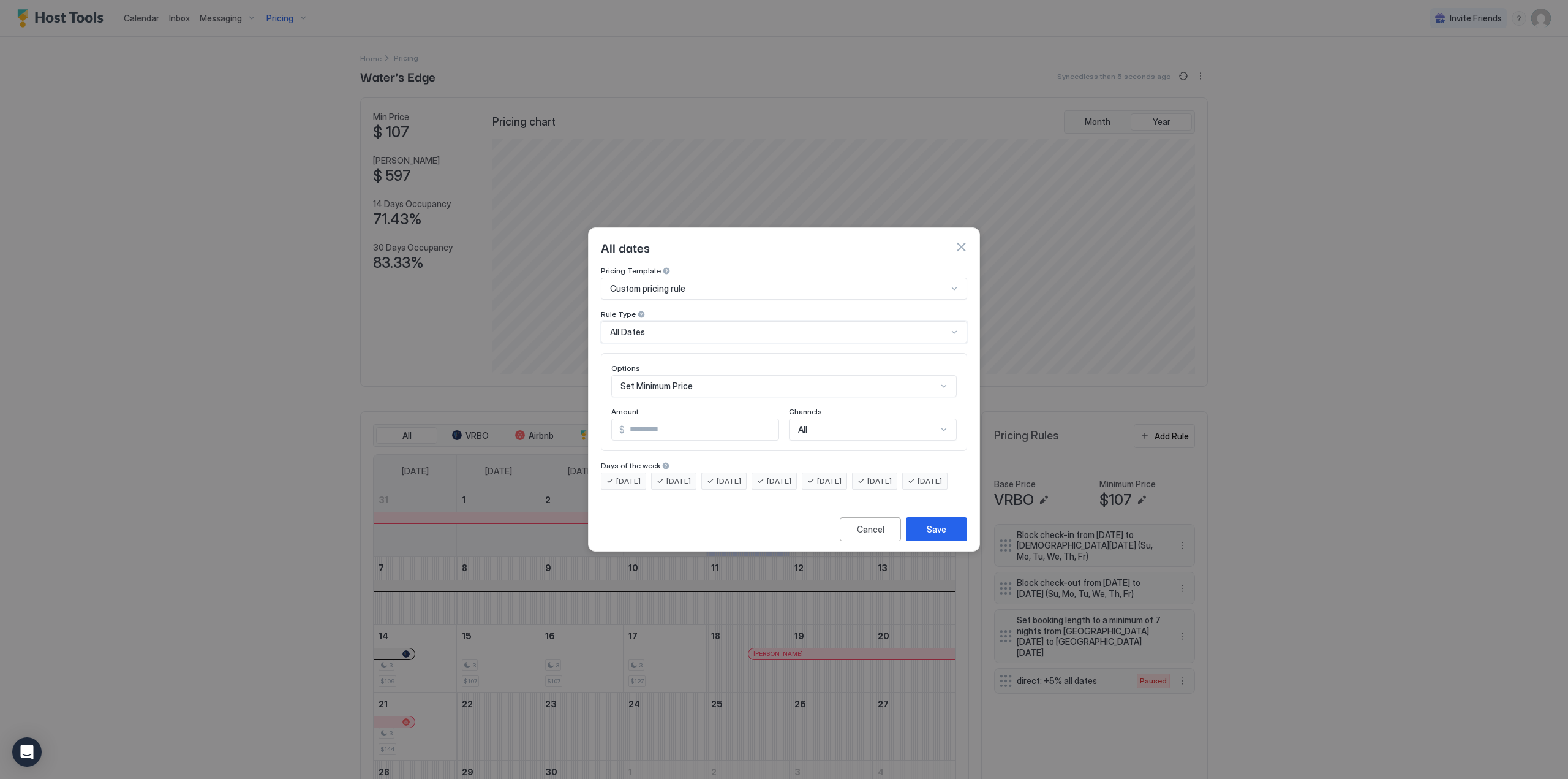
click at [685, 376] on div "Set Minimum Price" at bounding box center [784, 386] width 345 height 22
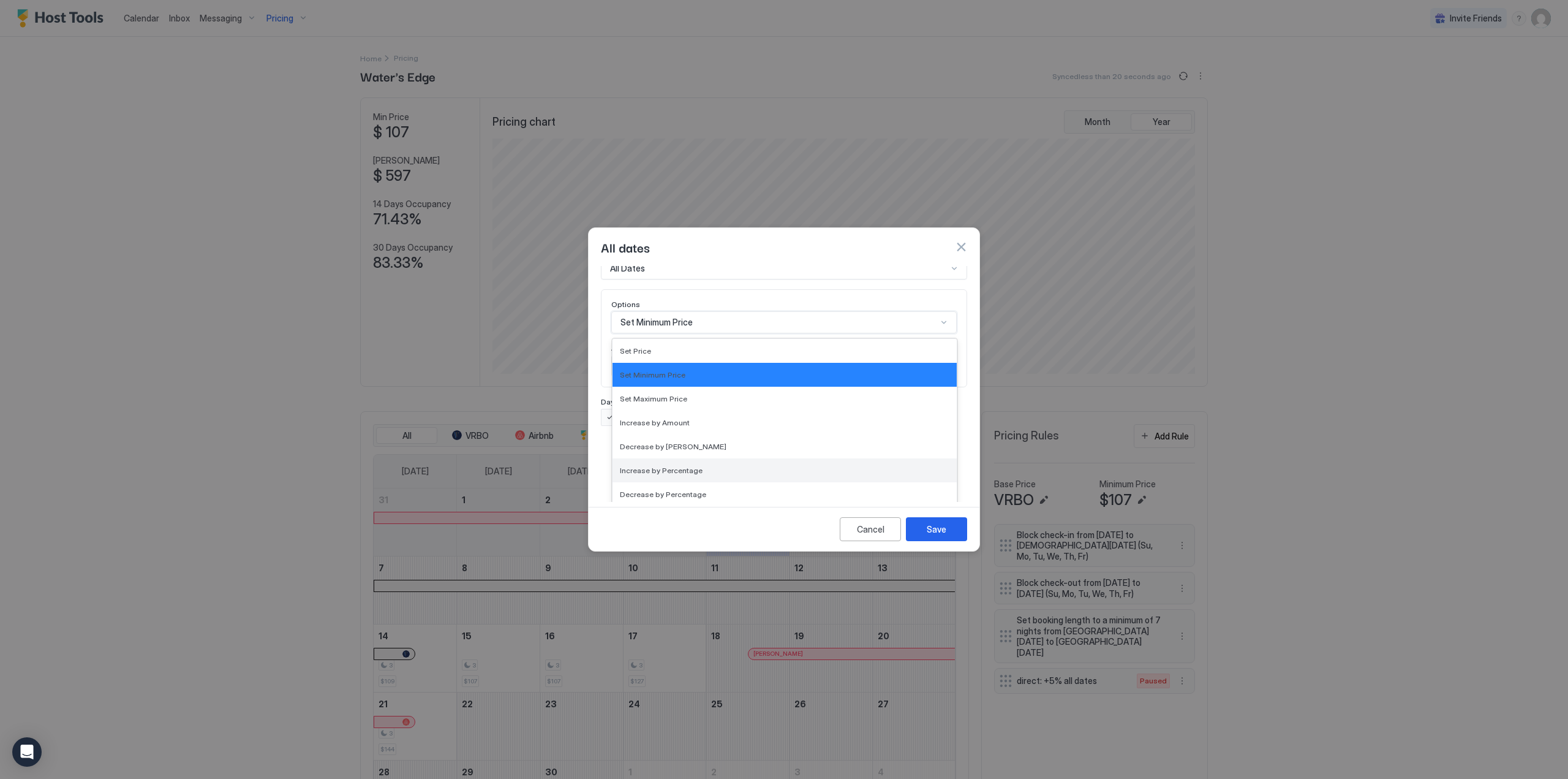
click at [635, 466] on span "Increase by Percentage" at bounding box center [661, 470] width 83 height 9
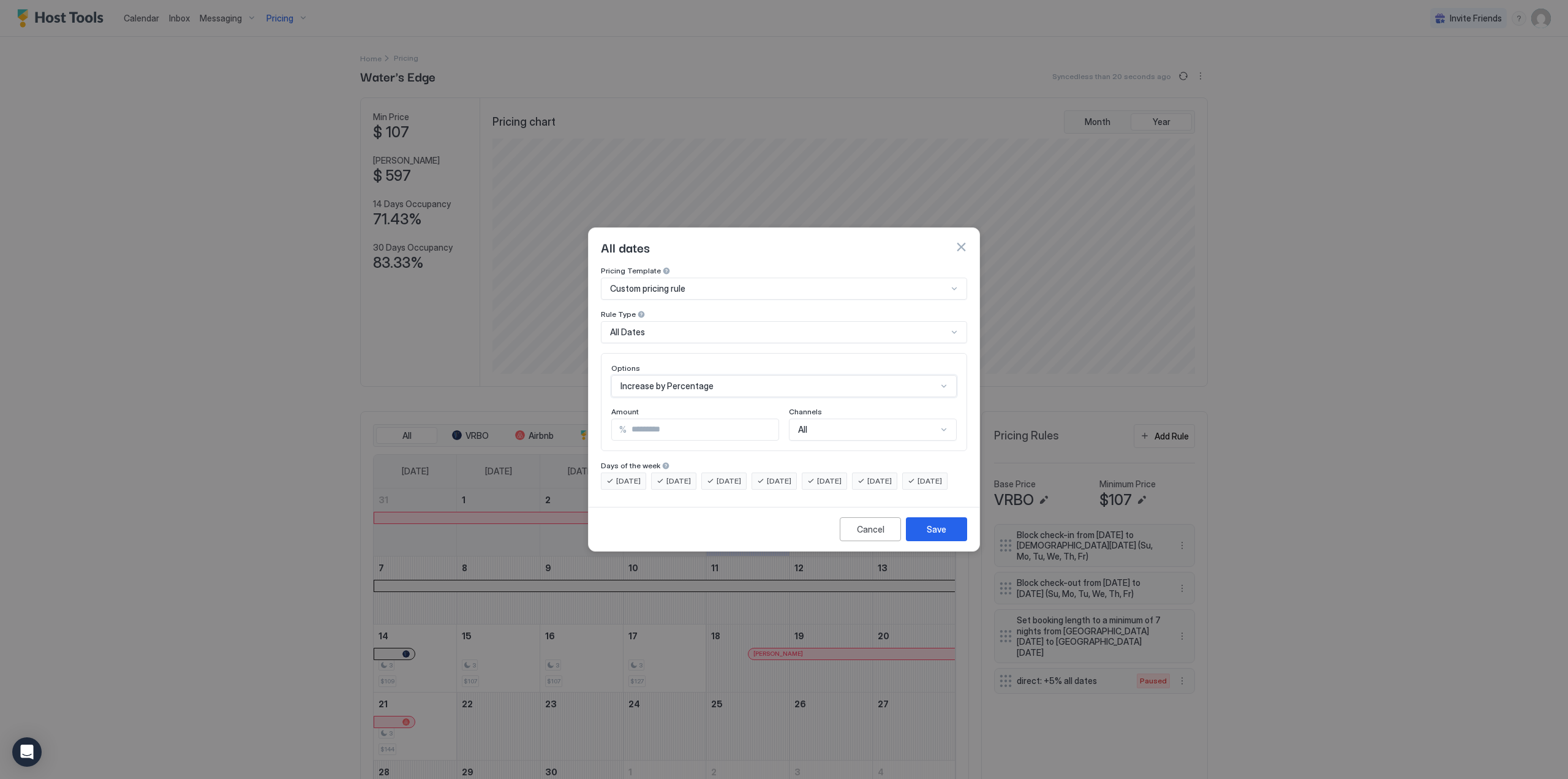
scroll to position [0, 0]
drag, startPoint x: 657, startPoint y: 412, endPoint x: 583, endPoint y: 415, distance: 74.1
click at [583, 415] on div "All dates Pricing Template Custom pricing rule Rule Type All Dates Options Incr…" at bounding box center [784, 390] width 1568 height 779
type input "**"
click at [846, 419] on div "All" at bounding box center [872, 430] width 168 height 22
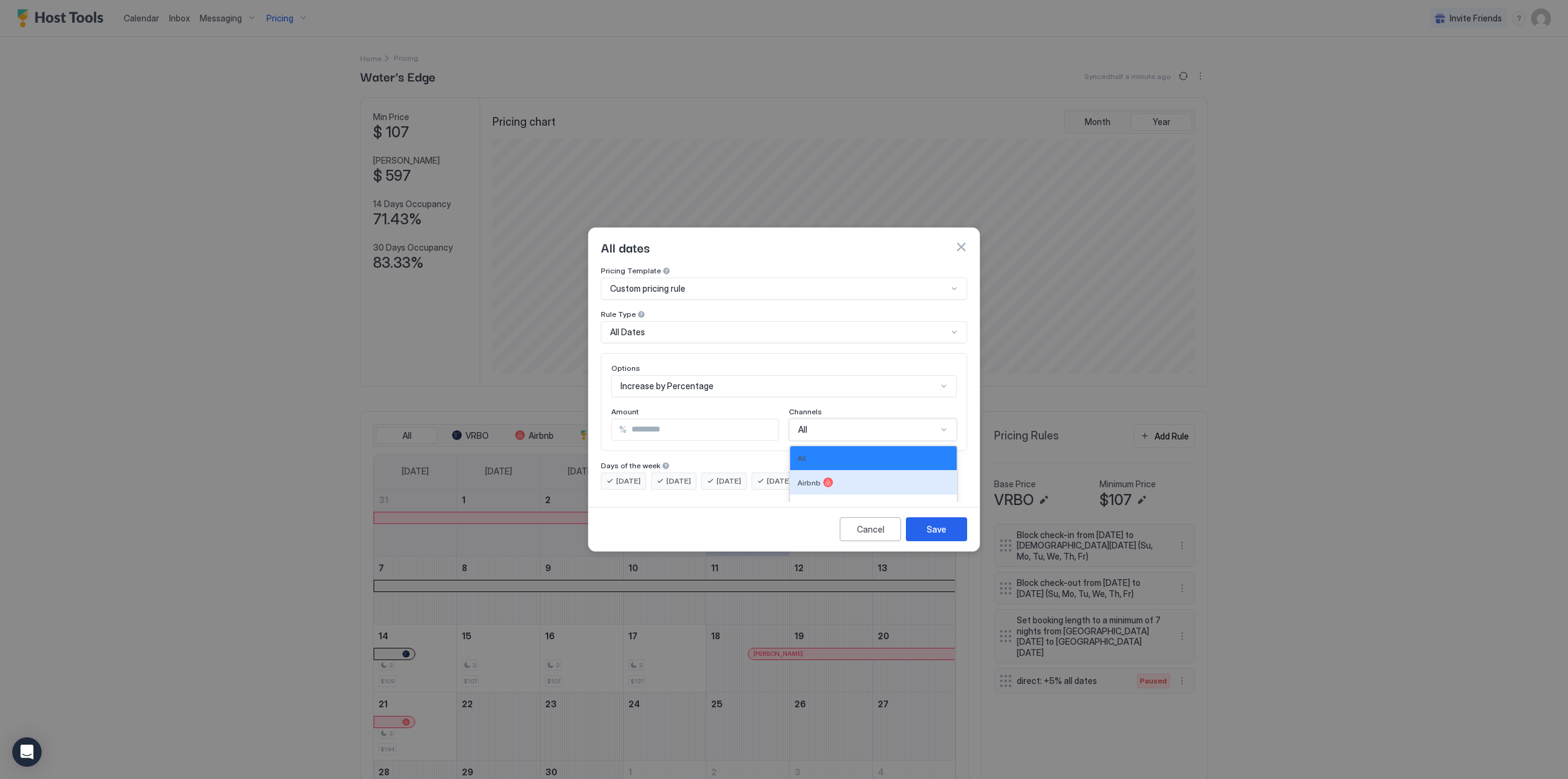
scroll to position [45, 0]
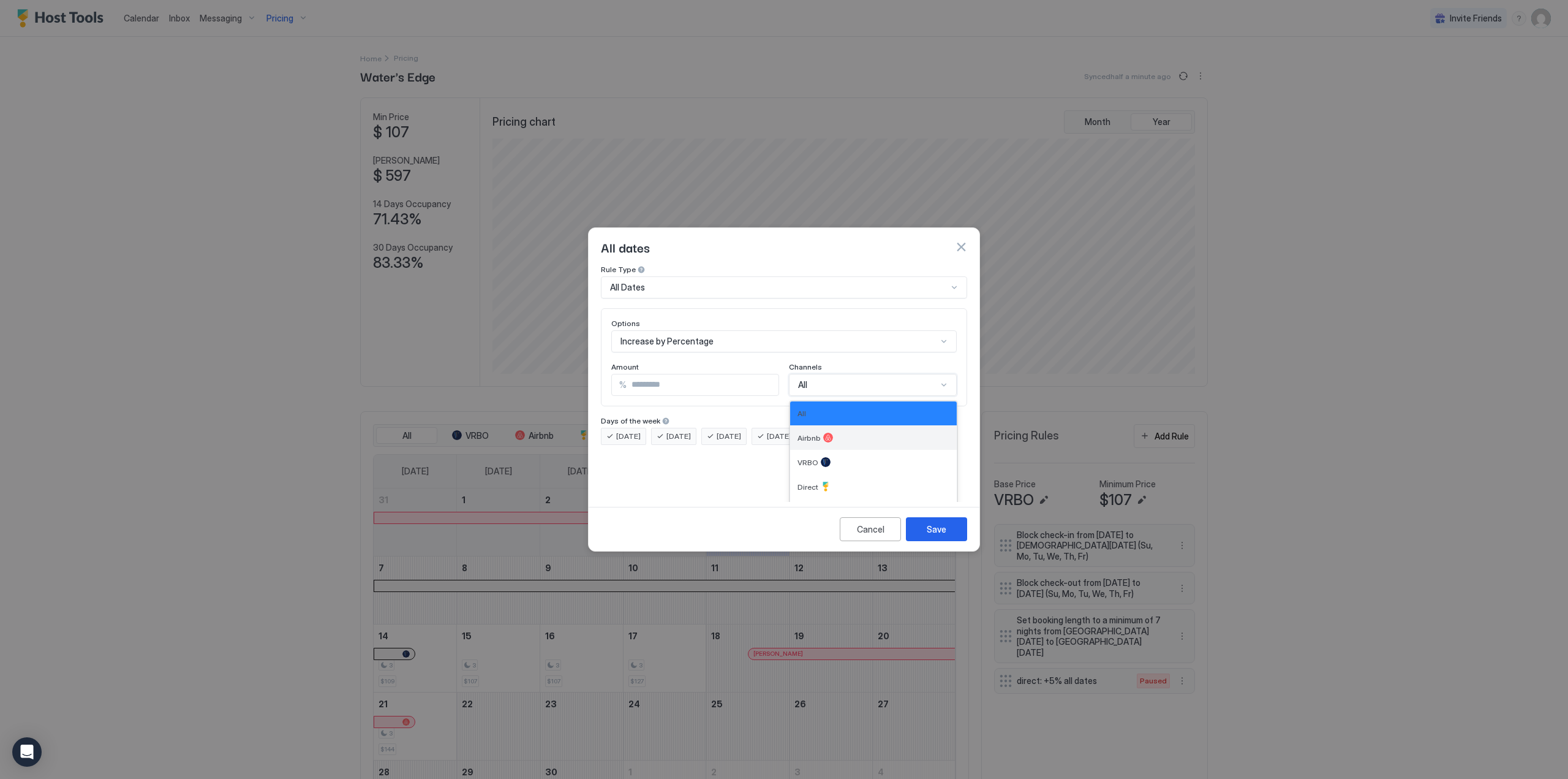
click at [809, 433] on span "Airbnb" at bounding box center [809, 437] width 23 height 9
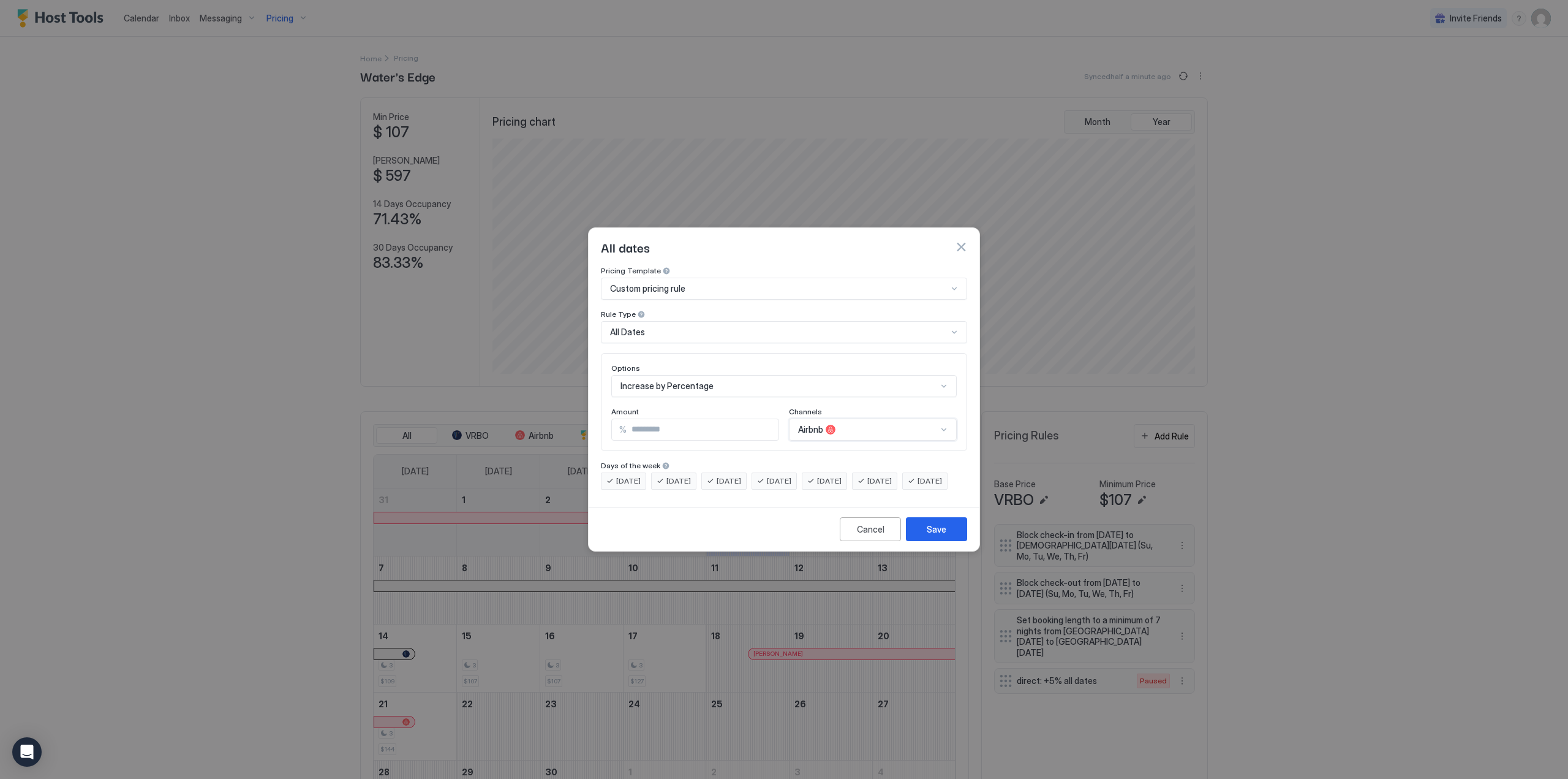
scroll to position [0, 0]
click at [928, 536] on div "Save" at bounding box center [936, 528] width 19 height 13
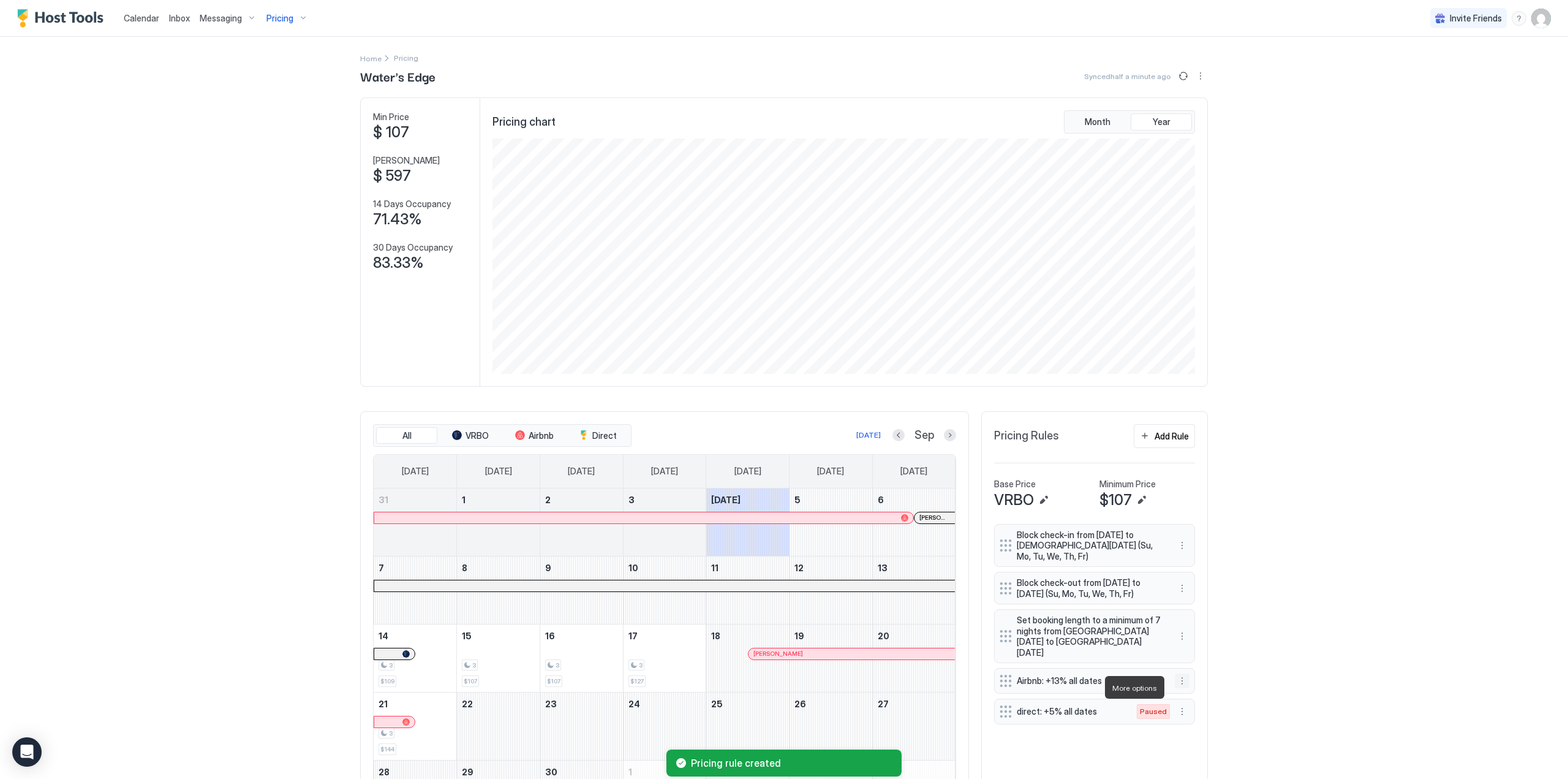
click at [1179, 688] on button "More options" at bounding box center [1182, 681] width 15 height 15
click at [1185, 721] on div "Pause" at bounding box center [1194, 724] width 36 height 9
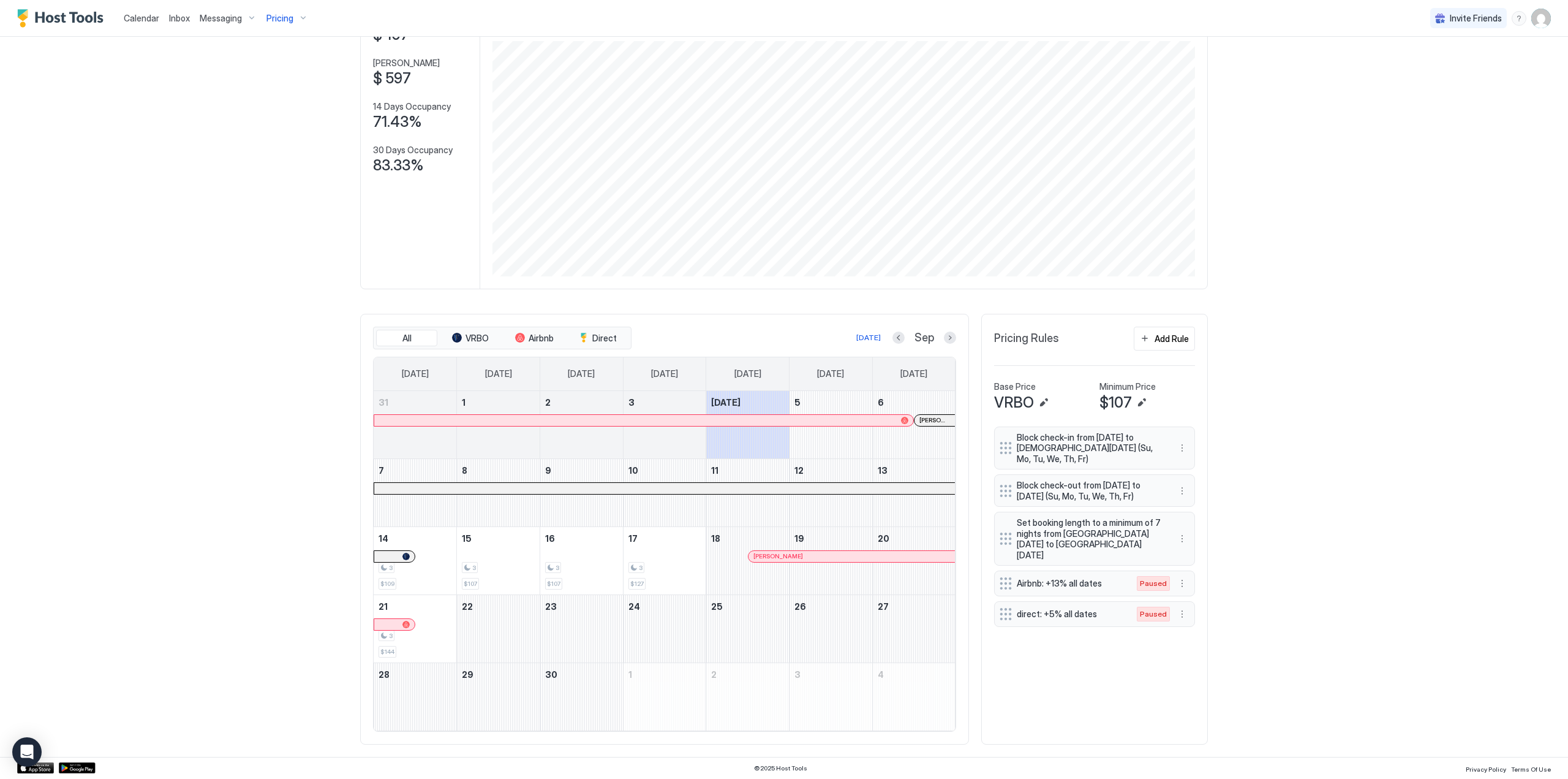
scroll to position [102, 0]
